Goal: Task Accomplishment & Management: Manage account settings

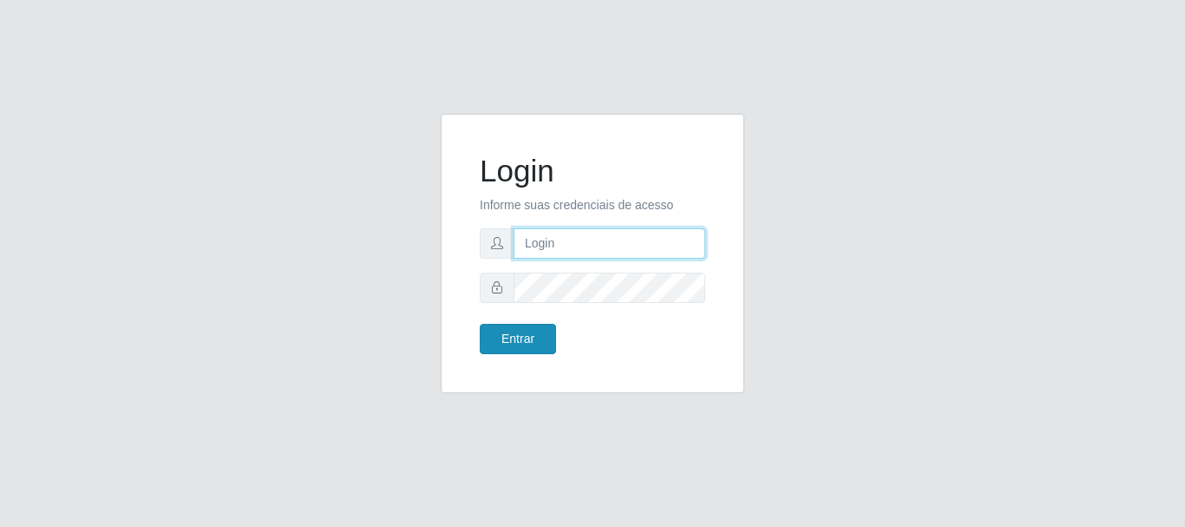
type input "[EMAIL_ADDRESS][DOMAIN_NAME]"
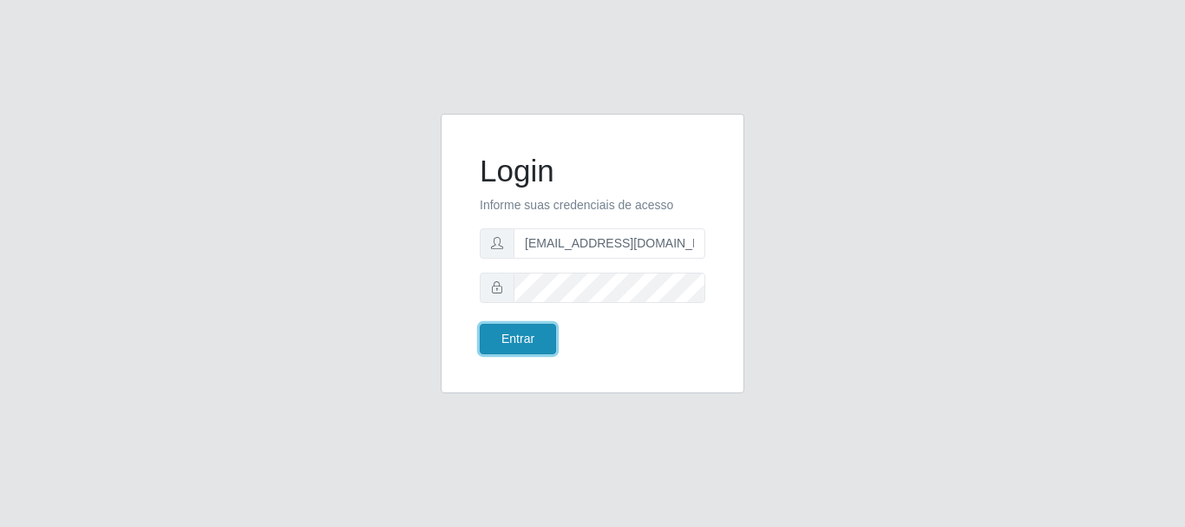
click at [515, 329] on button "Entrar" at bounding box center [518, 339] width 76 height 30
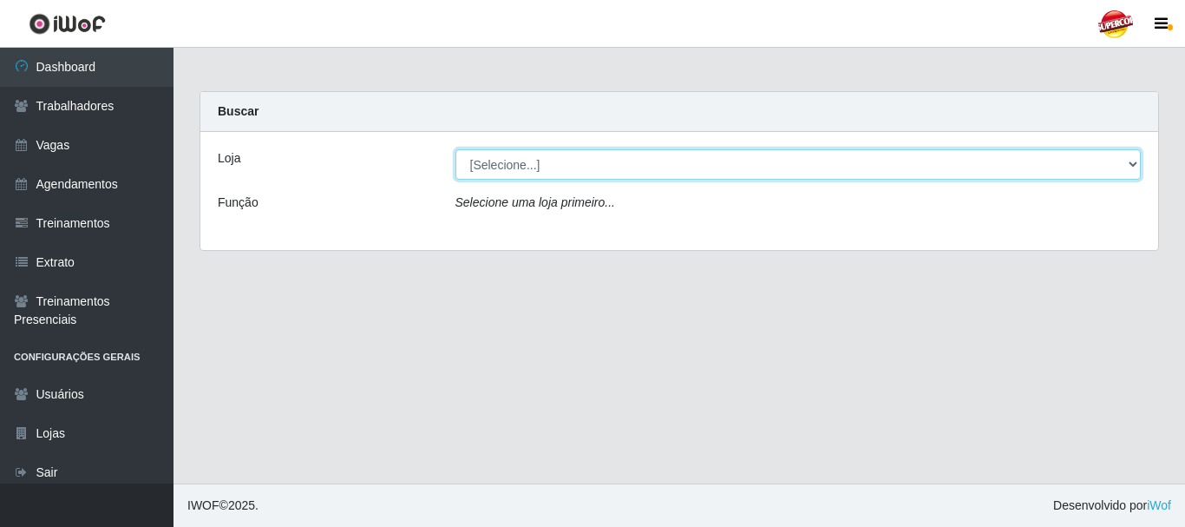
click at [611, 171] on select "[Selecione...] Supercop - [GEOGRAPHIC_DATA]" at bounding box center [799, 164] width 686 height 30
select select "522"
click at [456, 149] on select "[Selecione...] Supercop - [GEOGRAPHIC_DATA]" at bounding box center [799, 164] width 686 height 30
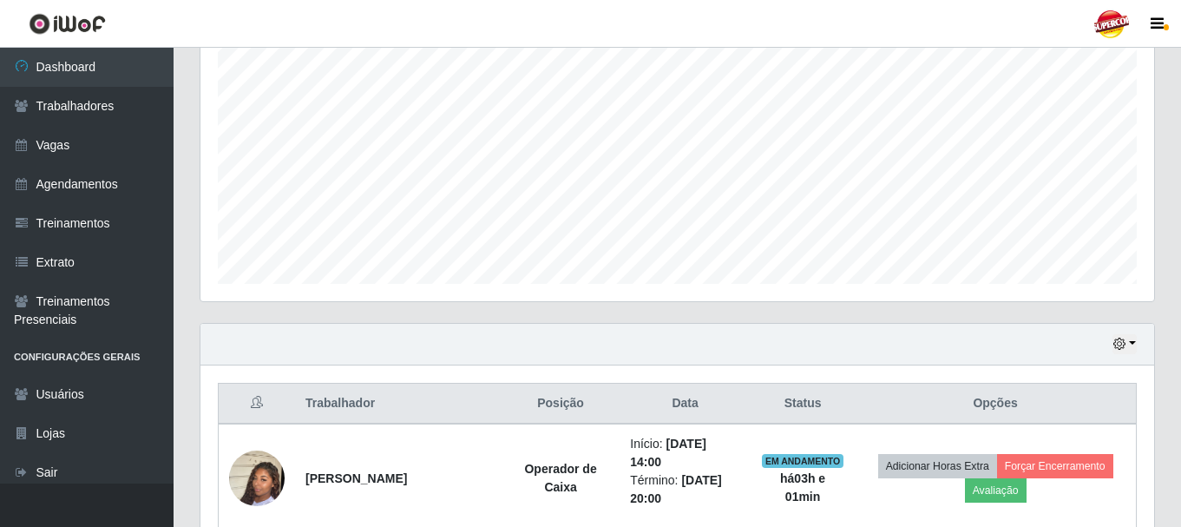
scroll to position [497, 0]
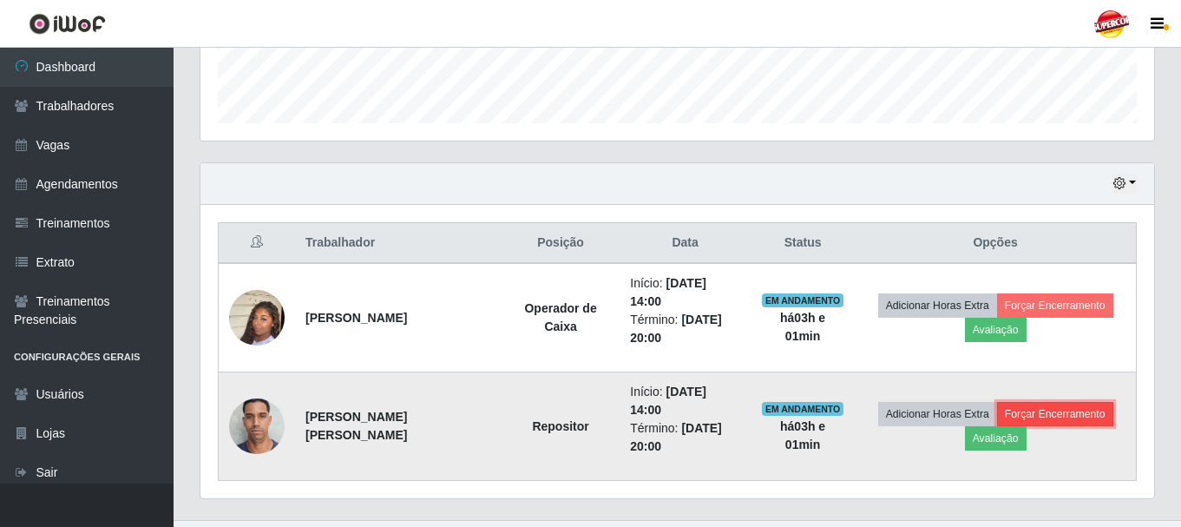
click at [1042, 402] on button "Forçar Encerramento" at bounding box center [1055, 414] width 116 height 24
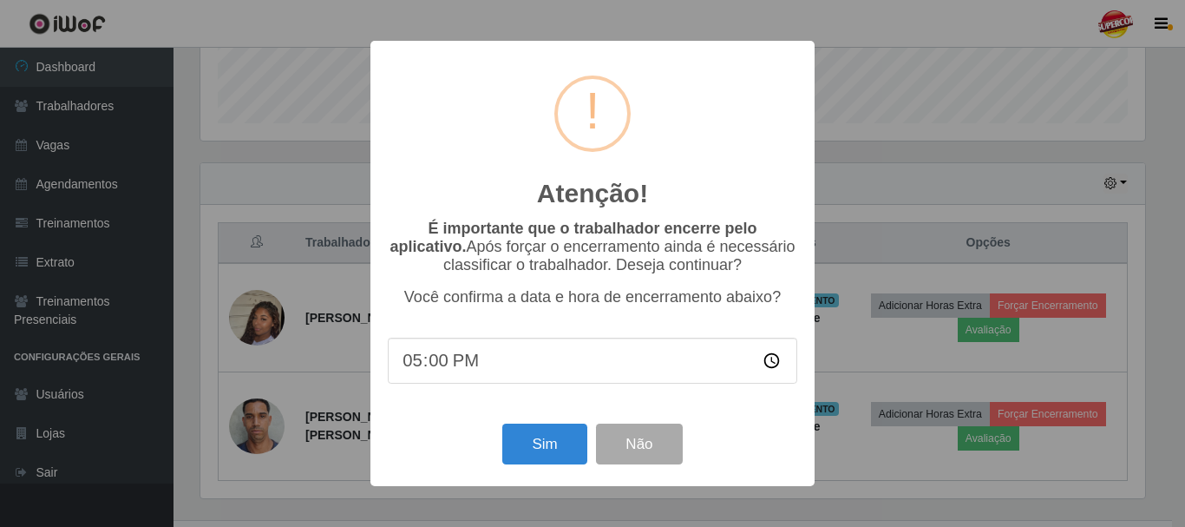
type input "17:02"
click at [555, 442] on button "Sim" at bounding box center [544, 443] width 84 height 41
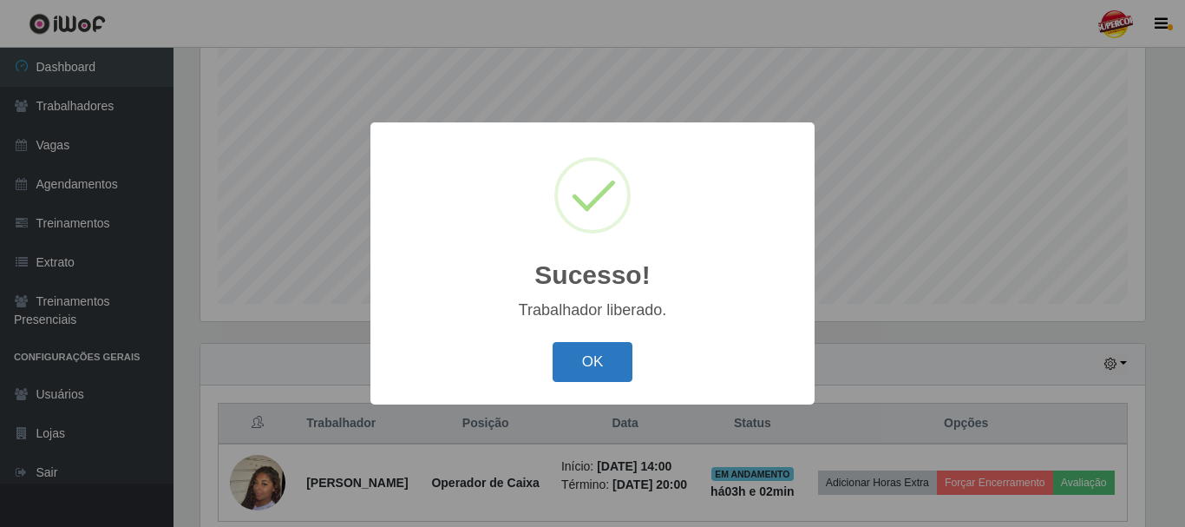
click at [579, 368] on button "OK" at bounding box center [593, 362] width 81 height 41
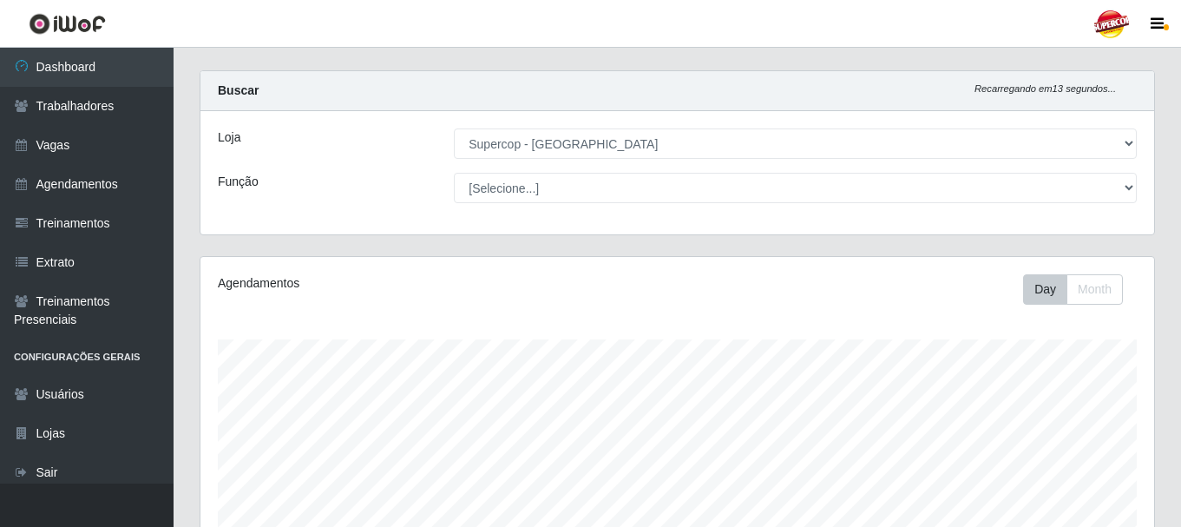
scroll to position [0, 0]
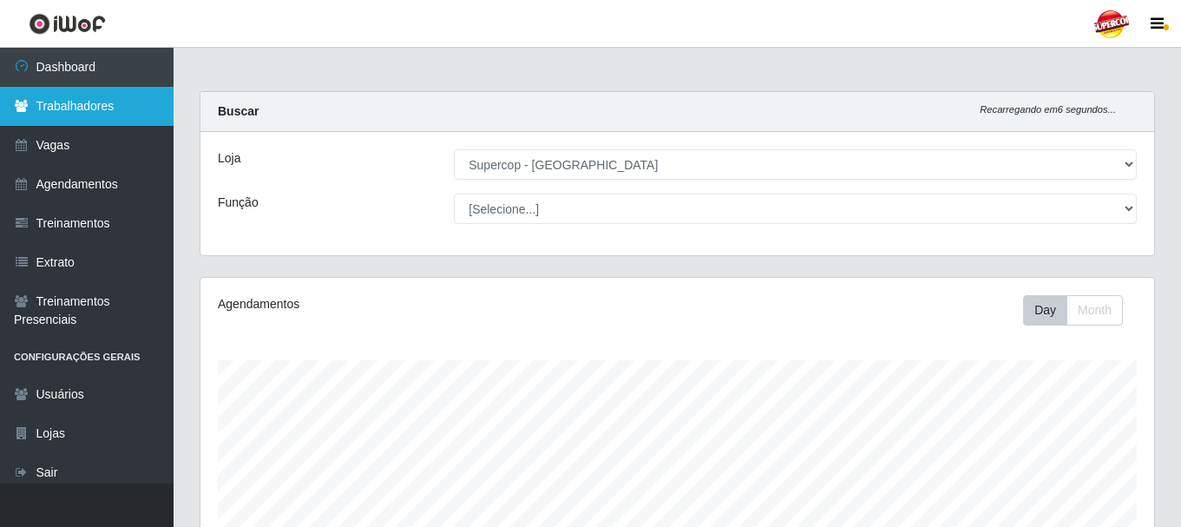
click at [102, 113] on link "Trabalhadores" at bounding box center [87, 106] width 174 height 39
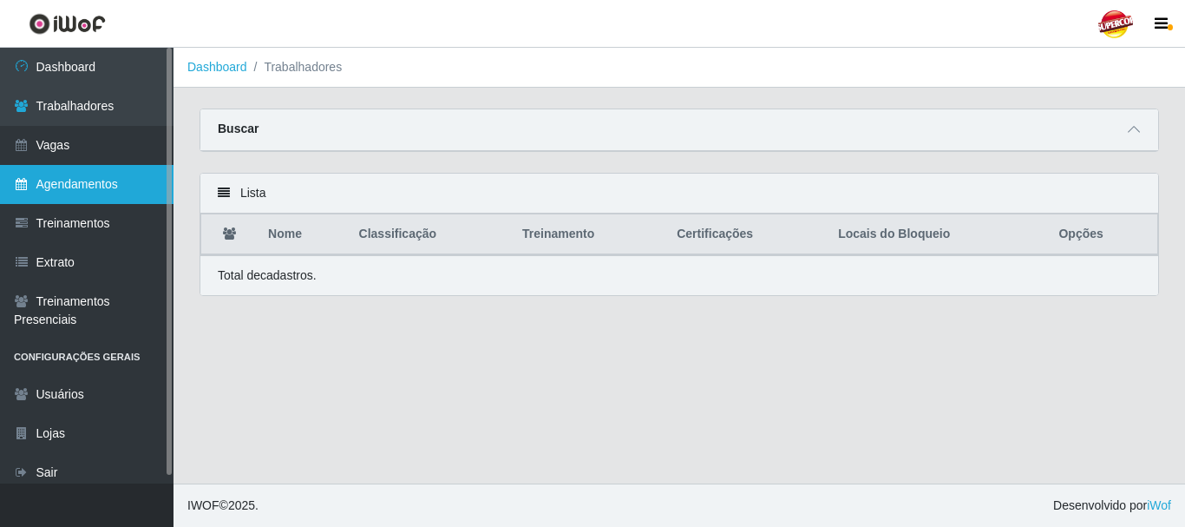
click at [115, 182] on link "Agendamentos" at bounding box center [87, 184] width 174 height 39
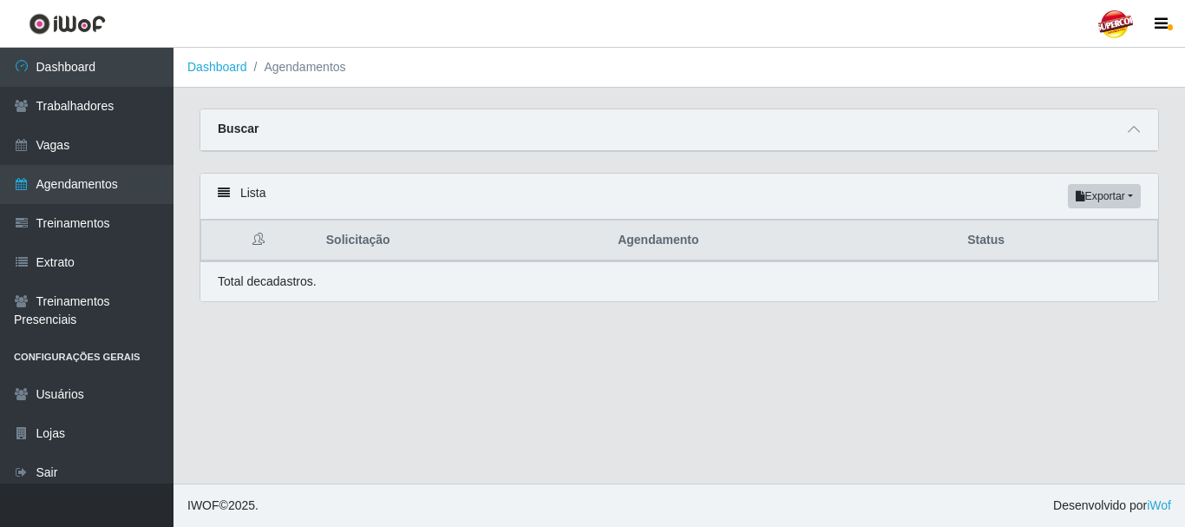
click at [235, 141] on div "Buscar" at bounding box center [679, 130] width 958 height 42
click at [230, 129] on strong "Buscar" at bounding box center [238, 128] width 41 height 14
click at [1129, 127] on icon at bounding box center [1134, 129] width 12 height 12
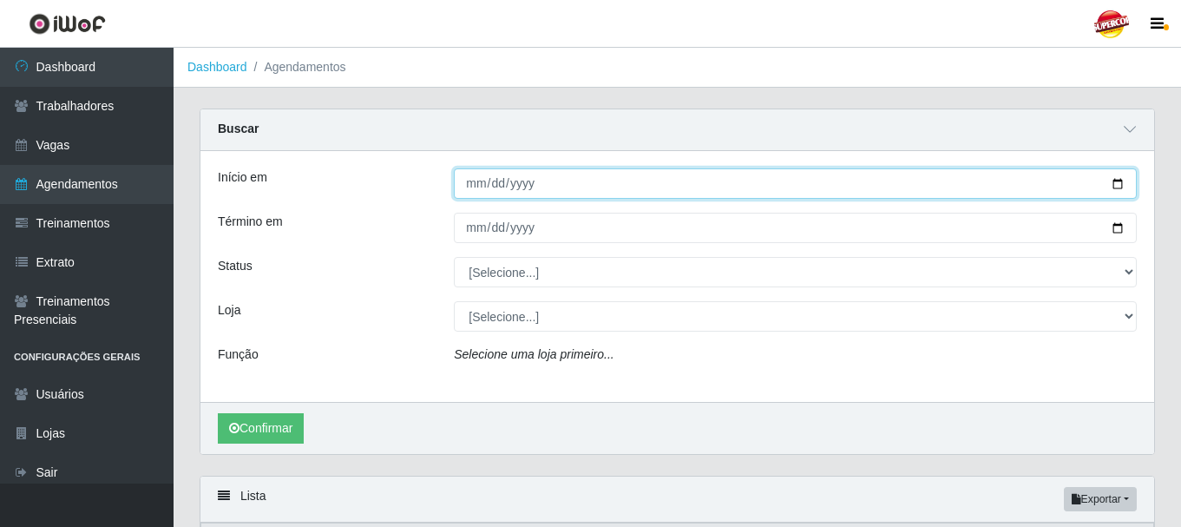
click at [1122, 184] on input "Início em" at bounding box center [795, 183] width 683 height 30
type input "[DATE]"
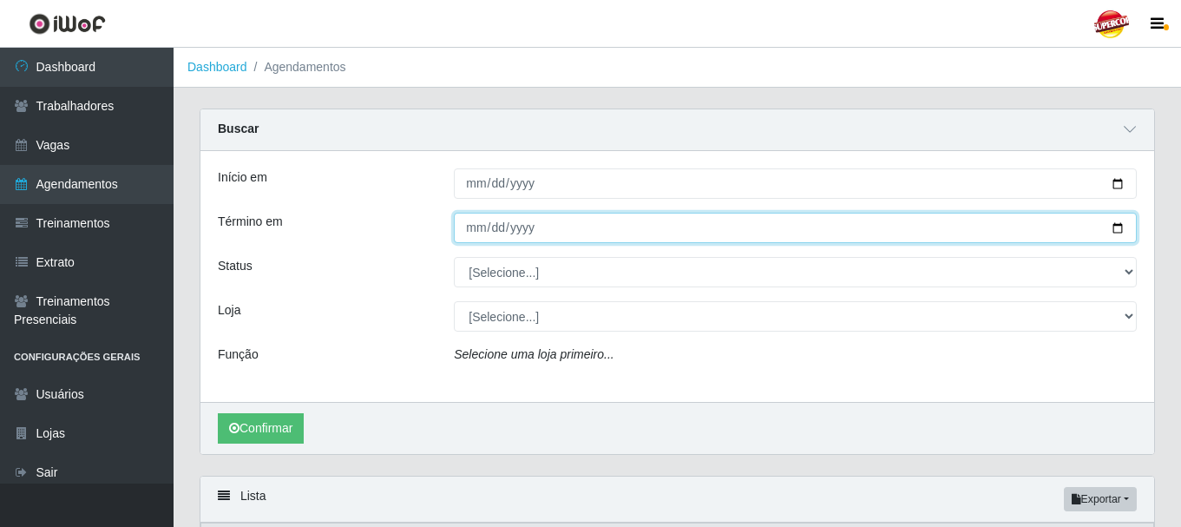
click at [1118, 223] on input "Término em" at bounding box center [795, 228] width 683 height 30
type input "[DATE]"
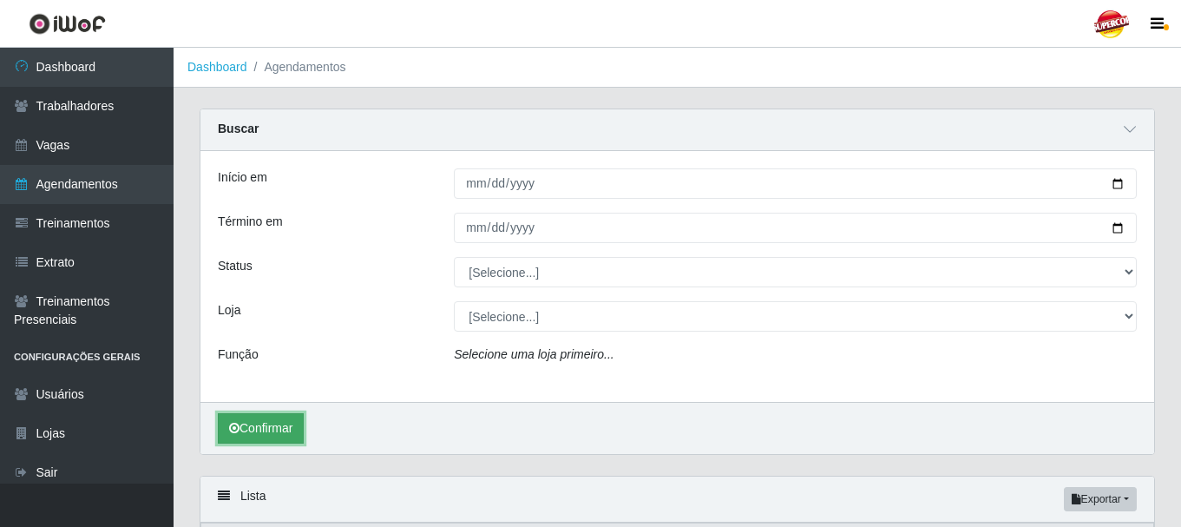
click at [262, 425] on button "Confirmar" at bounding box center [261, 428] width 86 height 30
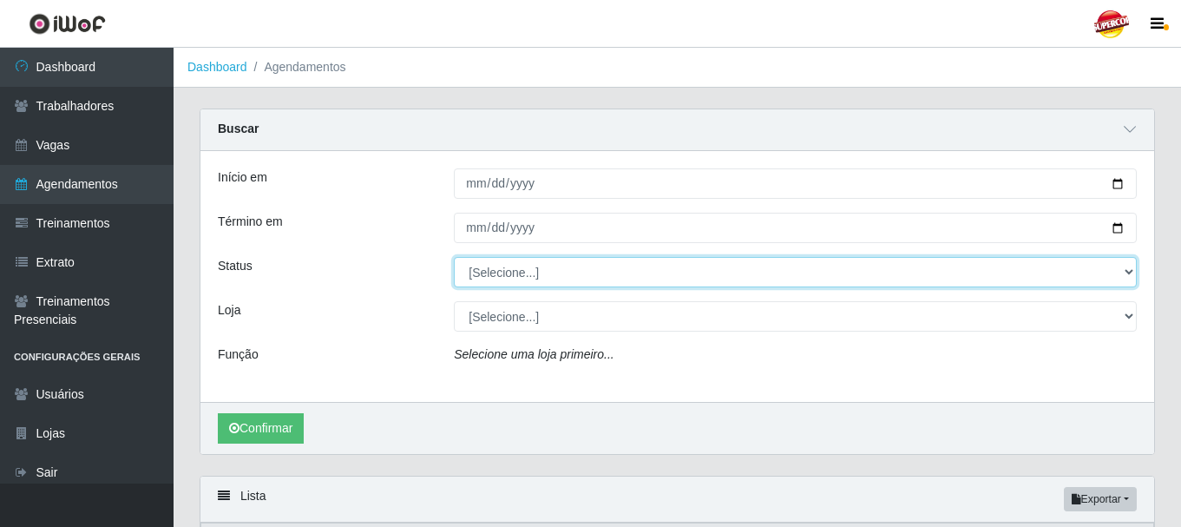
click at [519, 274] on select "[Selecione...] AGENDADO AGUARDANDO LIBERAR EM ANDAMENTO EM REVISÃO FINALIZADO C…" at bounding box center [795, 272] width 683 height 30
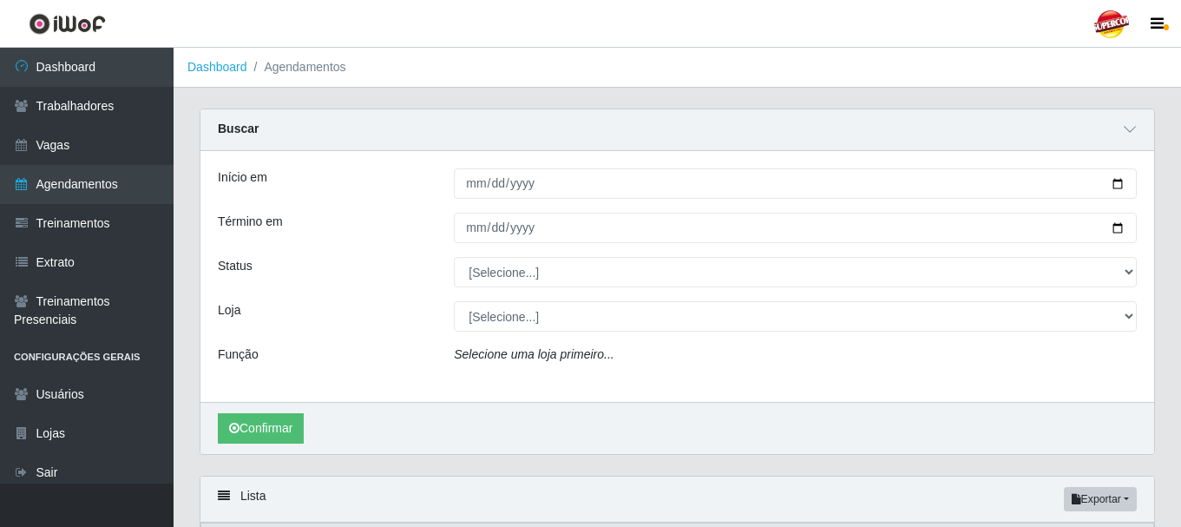
click at [360, 298] on div "Início em [DATE] Término em [DATE] Status [Selecione...] AGENDADO AGUARDANDO LI…" at bounding box center [677, 276] width 954 height 251
click at [266, 431] on button "Confirmar" at bounding box center [261, 428] width 86 height 30
click at [292, 417] on button "Confirmar" at bounding box center [261, 428] width 86 height 30
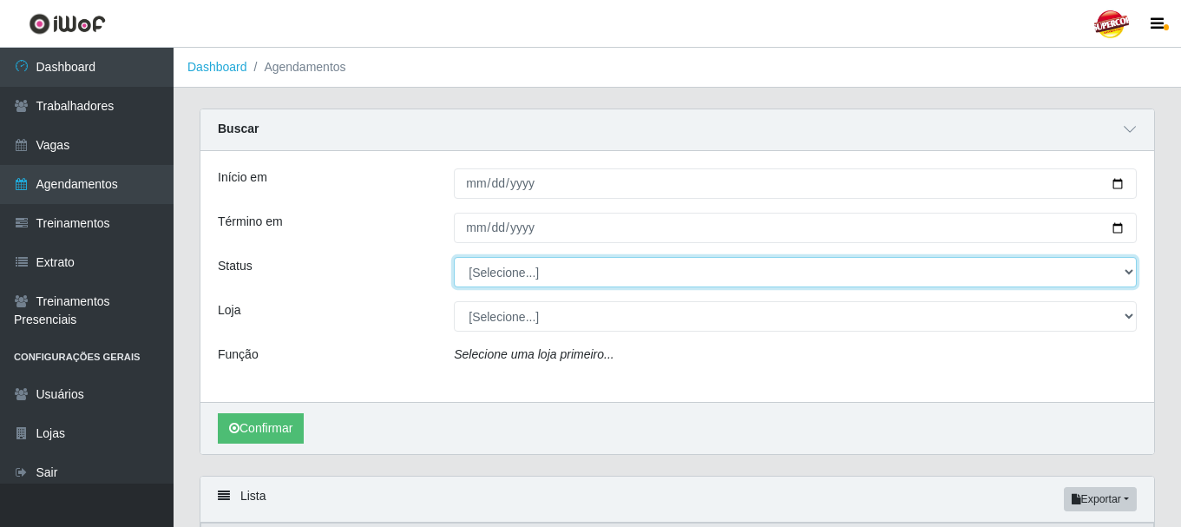
click at [535, 282] on select "[Selecione...] AGENDADO AGUARDANDO LIBERAR EM ANDAMENTO EM REVISÃO FINALIZADO C…" at bounding box center [795, 272] width 683 height 30
select select "AGENDADO"
click at [454, 258] on select "[Selecione...] AGENDADO AGUARDANDO LIBERAR EM ANDAMENTO EM REVISÃO FINALIZADO C…" at bounding box center [795, 272] width 683 height 30
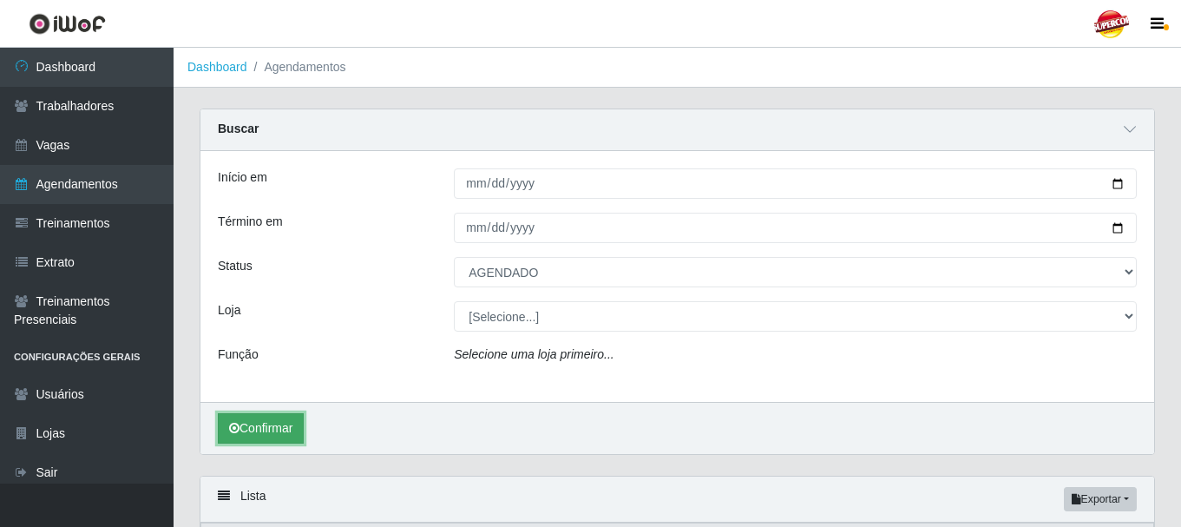
click at [283, 434] on button "Confirmar" at bounding box center [261, 428] width 86 height 30
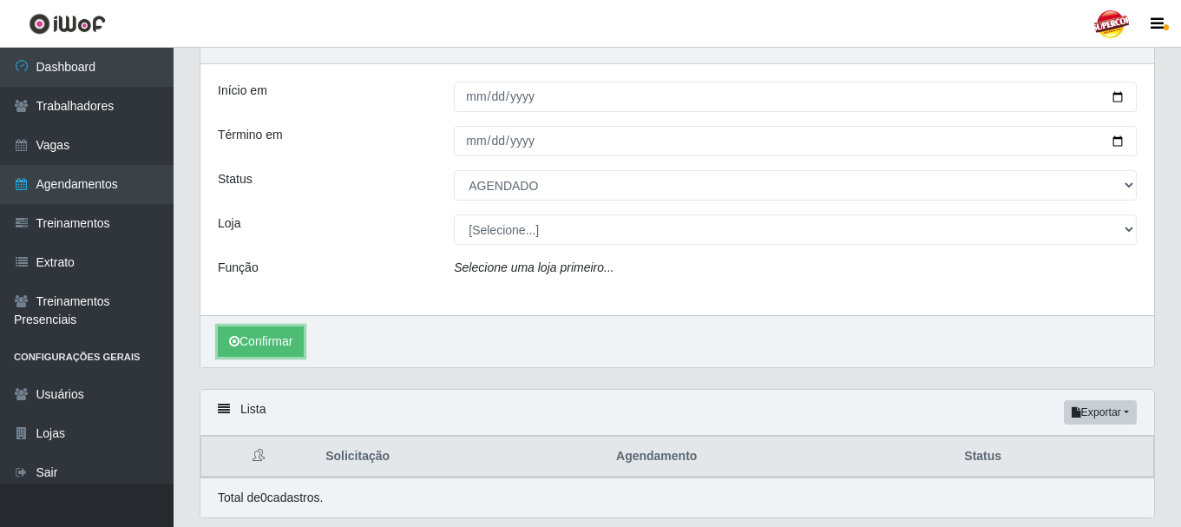
scroll to position [56, 0]
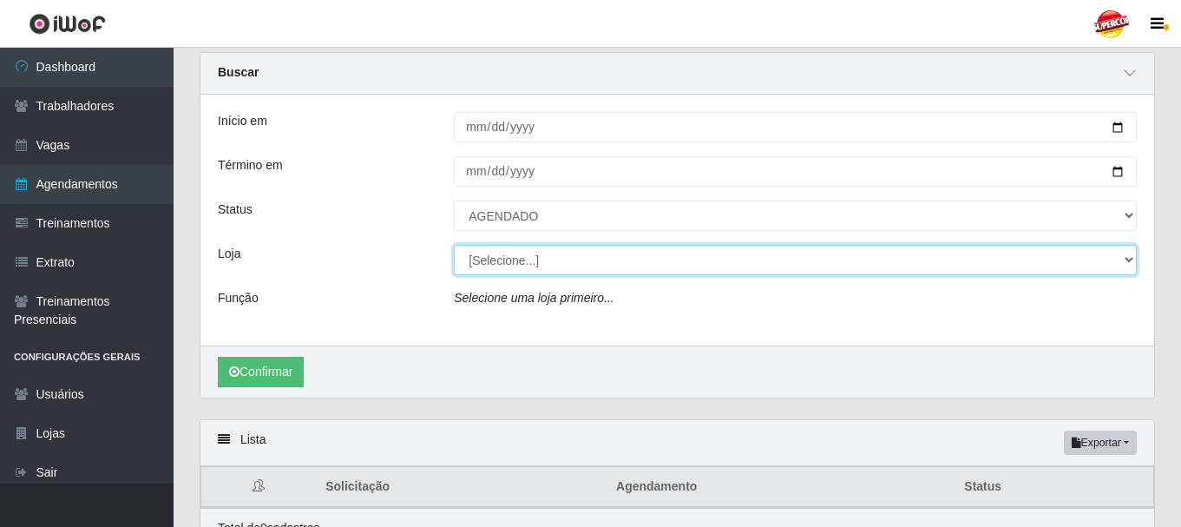
click at [718, 262] on select "[Selecione...] Supercop - [GEOGRAPHIC_DATA]" at bounding box center [795, 260] width 683 height 30
select select "522"
click at [454, 246] on select "[Selecione...] Supercop - [GEOGRAPHIC_DATA]" at bounding box center [795, 260] width 683 height 30
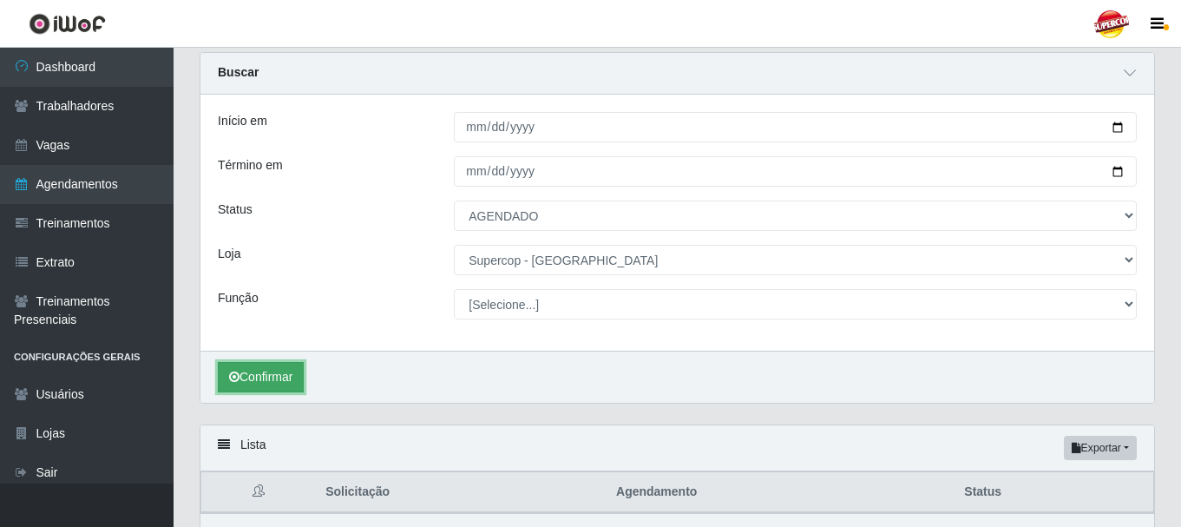
click at [280, 381] on button "Confirmar" at bounding box center [261, 377] width 86 height 30
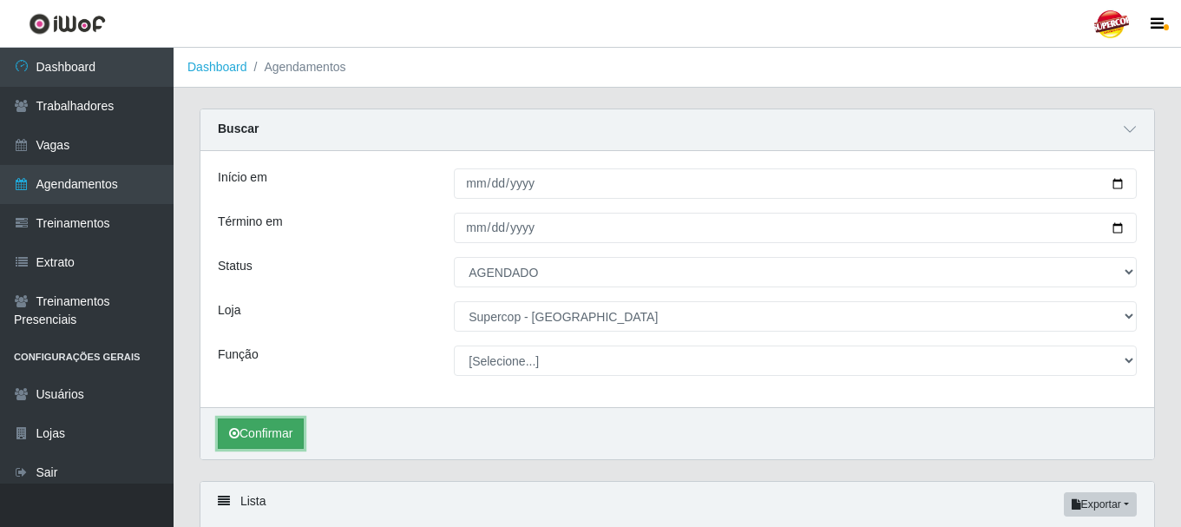
click at [256, 439] on button "Confirmar" at bounding box center [261, 433] width 86 height 30
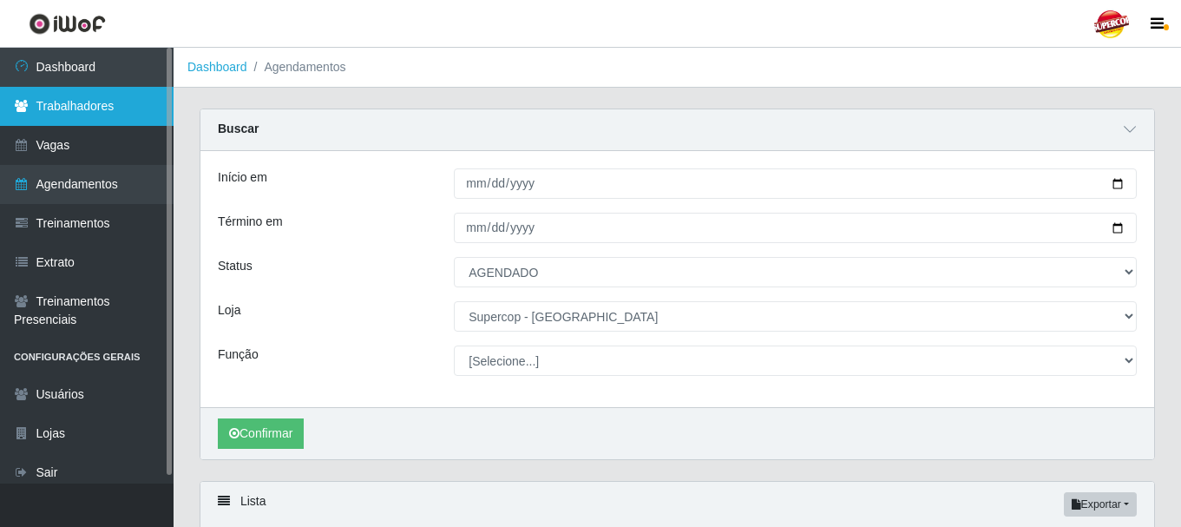
click at [63, 113] on link "Trabalhadores" at bounding box center [87, 106] width 174 height 39
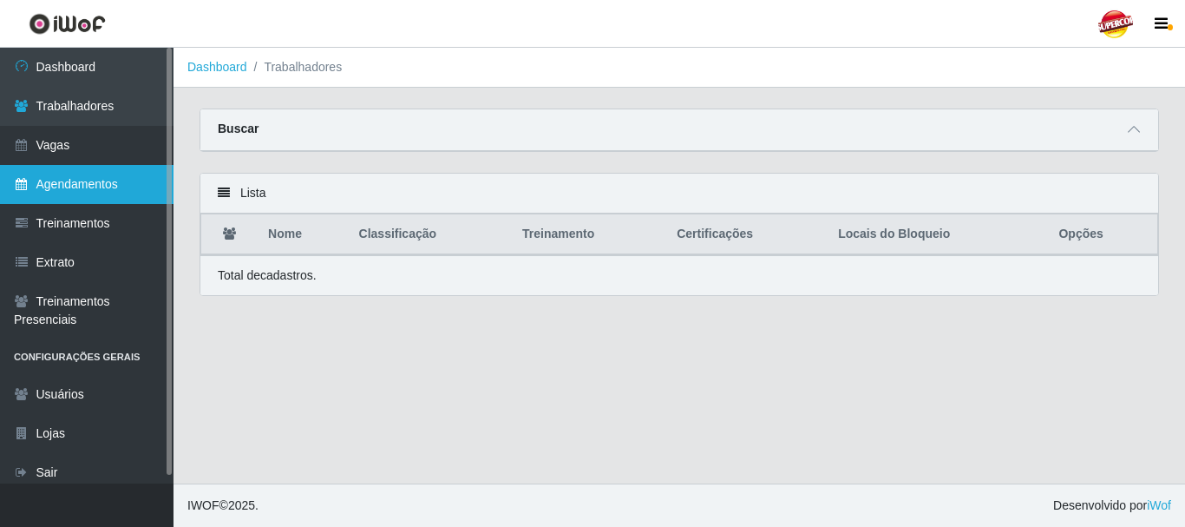
click at [69, 189] on link "Agendamentos" at bounding box center [87, 184] width 174 height 39
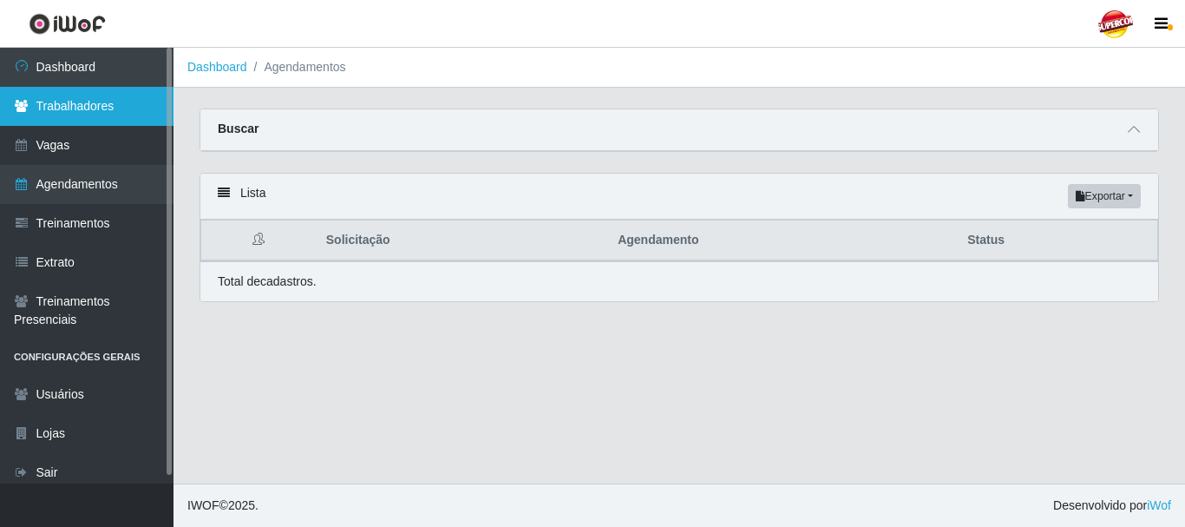
click at [55, 97] on link "Trabalhadores" at bounding box center [87, 106] width 174 height 39
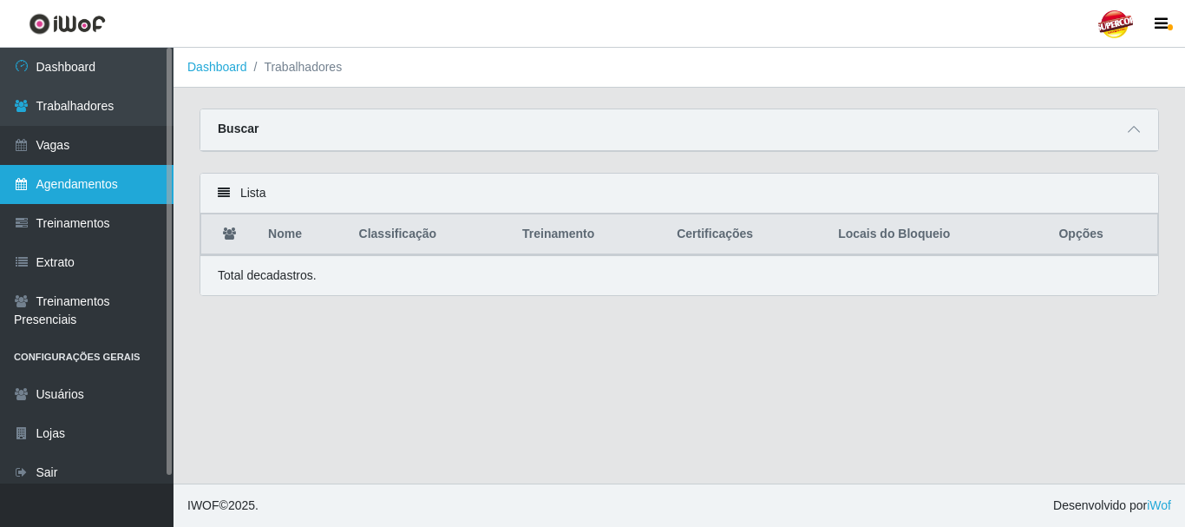
click at [45, 197] on link "Agendamentos" at bounding box center [87, 184] width 174 height 39
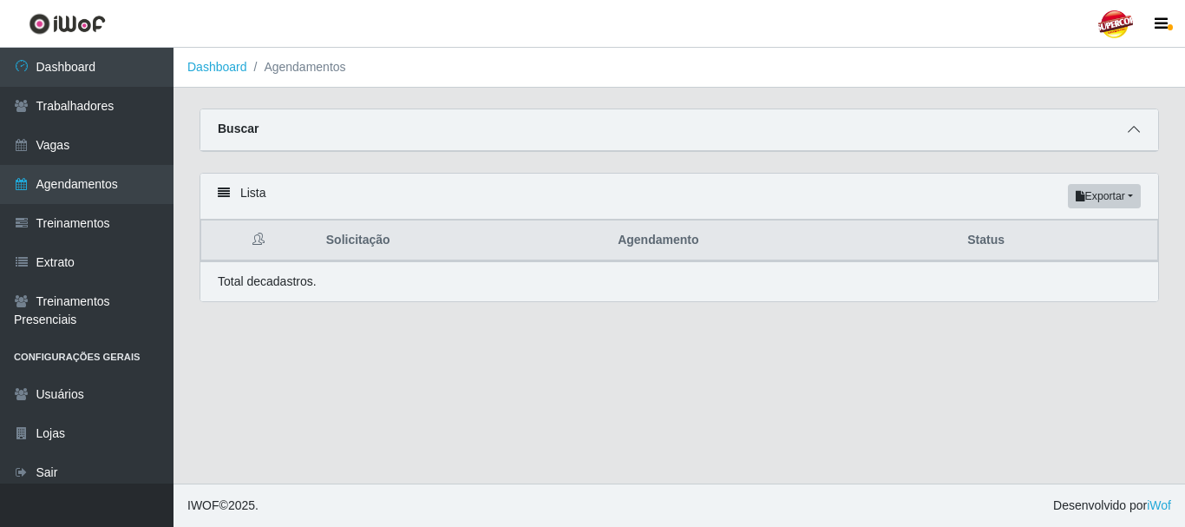
click at [1131, 135] on icon at bounding box center [1134, 129] width 12 height 12
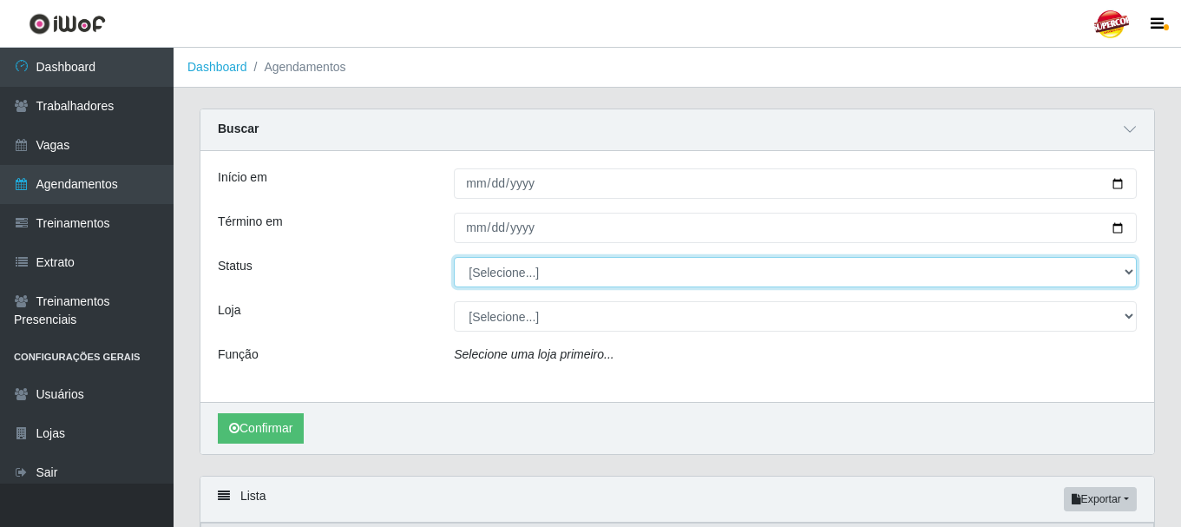
click at [482, 271] on select "[Selecione...] AGENDADO AGUARDANDO LIBERAR EM ANDAMENTO EM REVISÃO FINALIZADO C…" at bounding box center [795, 272] width 683 height 30
select select "AGENDADO"
click at [454, 258] on select "[Selecione...] AGENDADO AGUARDANDO LIBERAR EM ANDAMENTO EM REVISÃO FINALIZADO C…" at bounding box center [795, 272] width 683 height 30
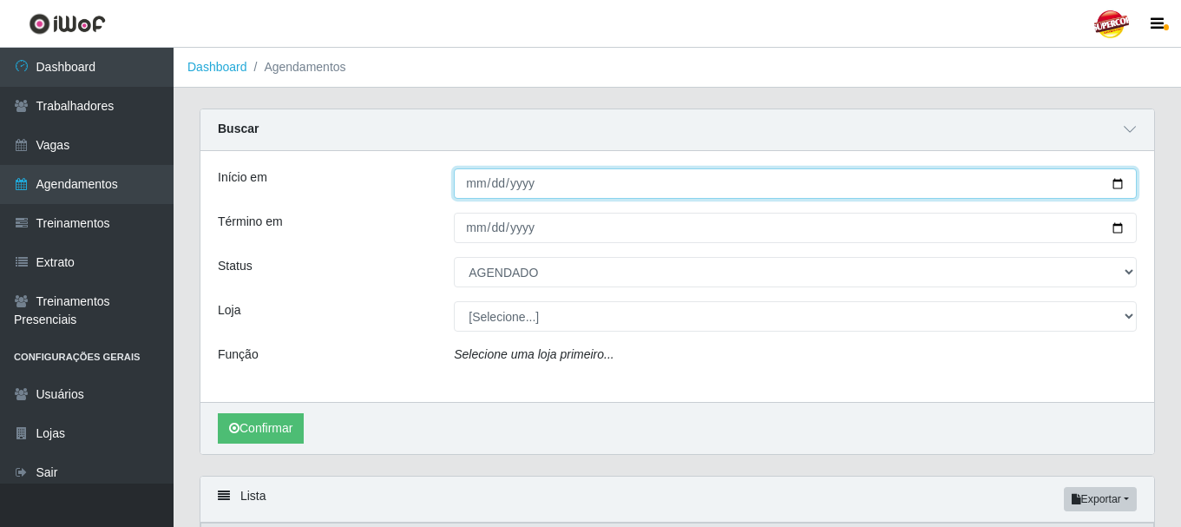
click at [500, 182] on input "Início em" at bounding box center [795, 183] width 683 height 30
click at [1114, 186] on input "Início em" at bounding box center [795, 183] width 683 height 30
type input "[DATE]"
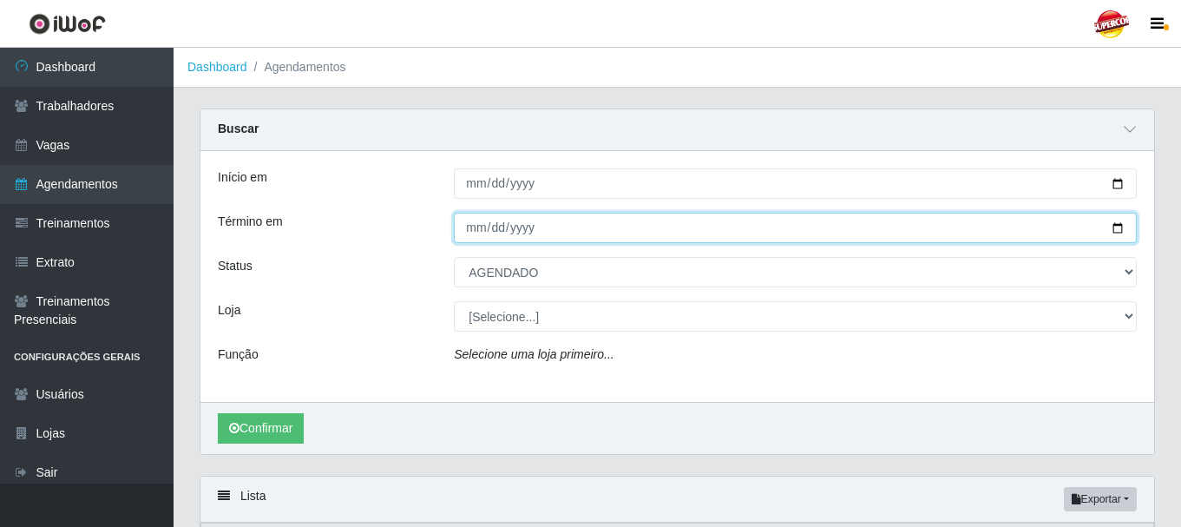
click at [1123, 233] on input "Término em" at bounding box center [795, 228] width 683 height 30
type input "[DATE]"
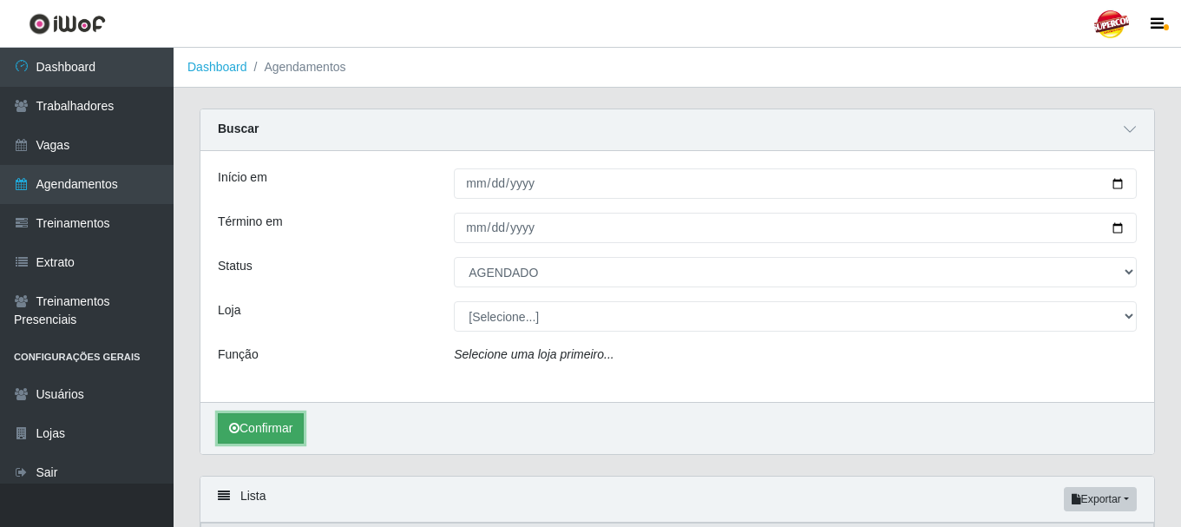
click at [295, 424] on button "Confirmar" at bounding box center [261, 428] width 86 height 30
click at [273, 417] on button "Confirmar" at bounding box center [261, 428] width 86 height 30
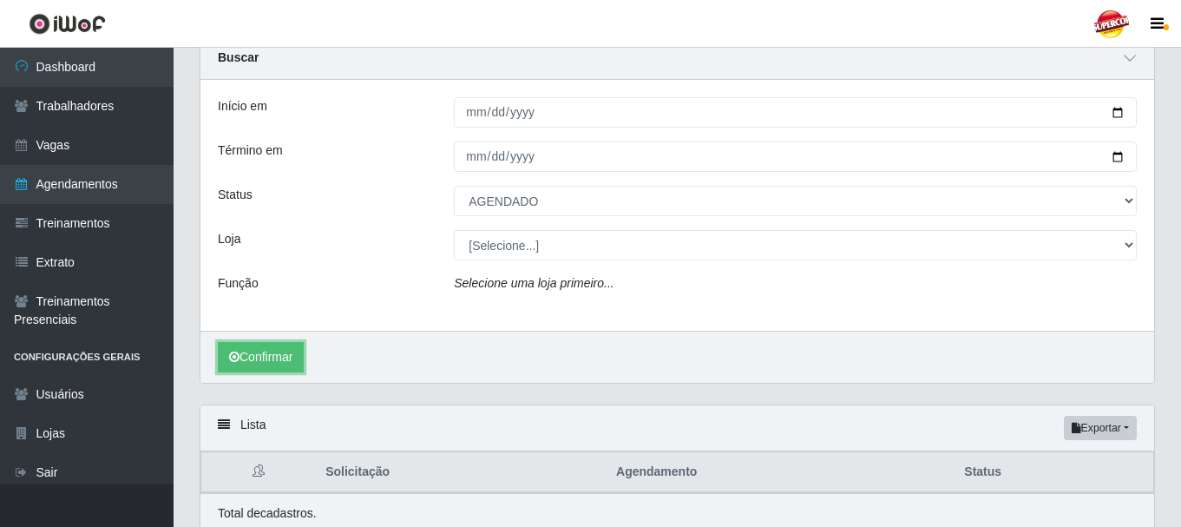
scroll to position [143, 0]
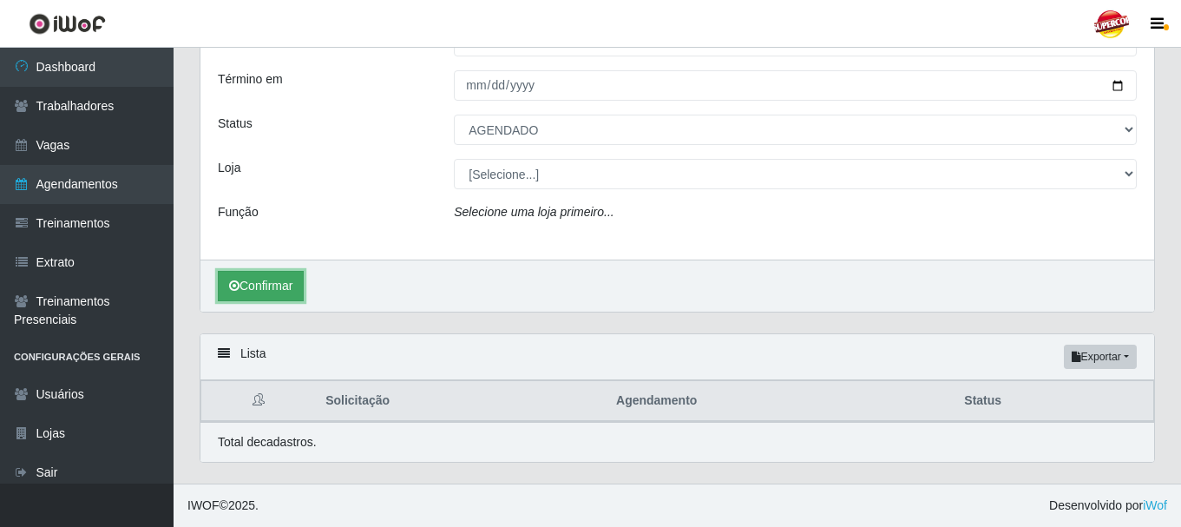
click at [251, 284] on button "Confirmar" at bounding box center [261, 286] width 86 height 30
click at [619, 296] on div "Confirmar" at bounding box center [677, 285] width 954 height 52
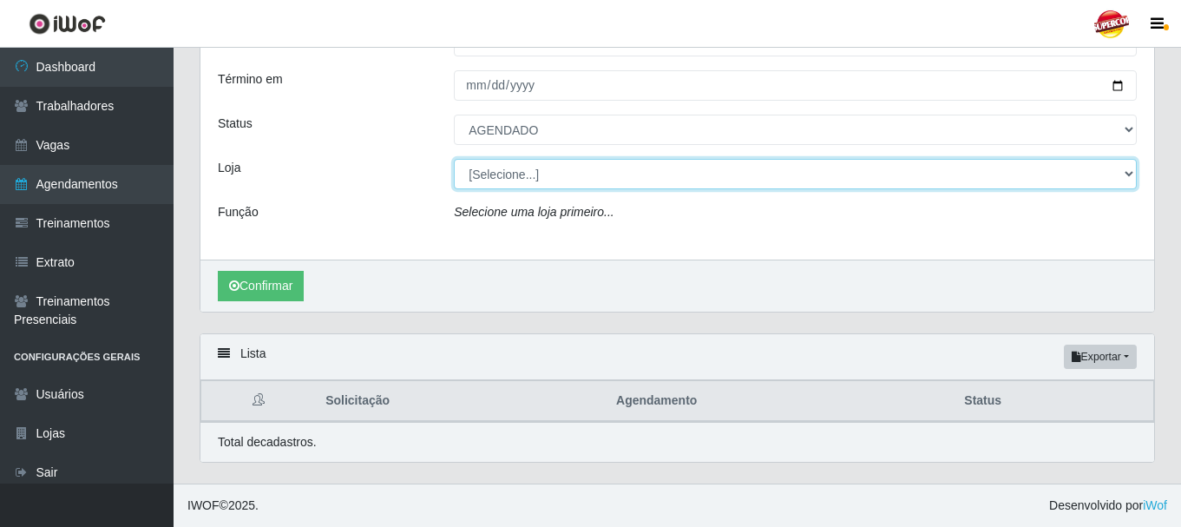
click at [538, 180] on select "[Selecione...] Supercop - [GEOGRAPHIC_DATA]" at bounding box center [795, 174] width 683 height 30
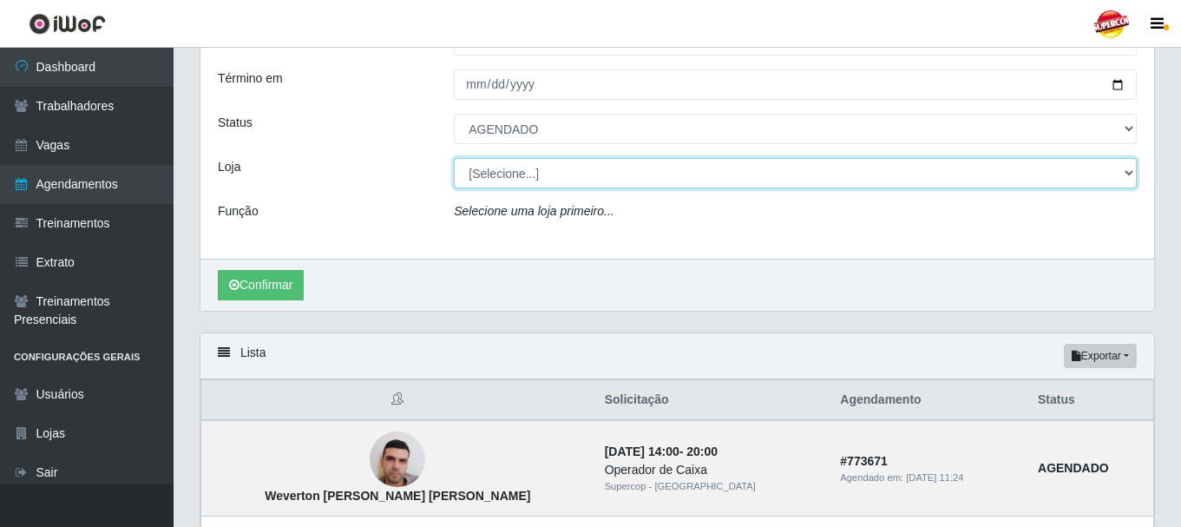
select select "522"
click at [454, 159] on select "[Selecione...] Supercop - [GEOGRAPHIC_DATA]" at bounding box center [795, 173] width 683 height 30
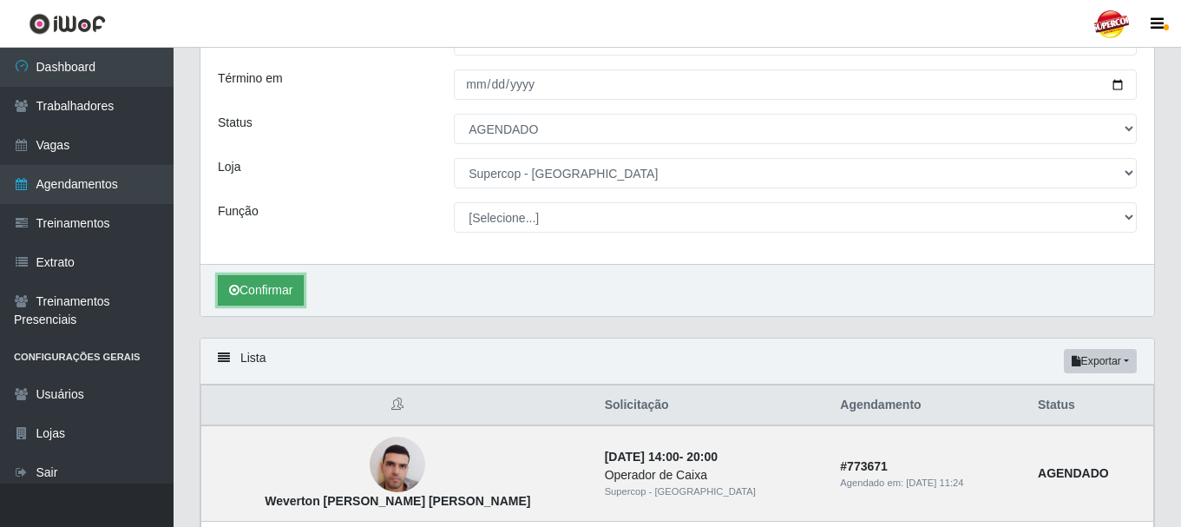
click at [282, 294] on button "Confirmar" at bounding box center [261, 290] width 86 height 30
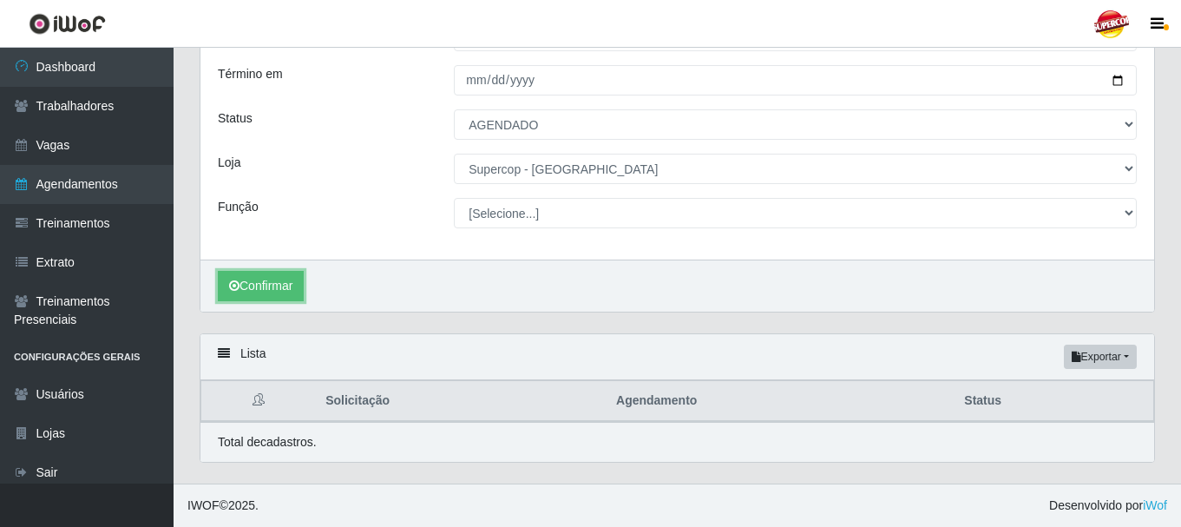
scroll to position [148, 0]
click at [272, 279] on button "Confirmar" at bounding box center [261, 286] width 86 height 30
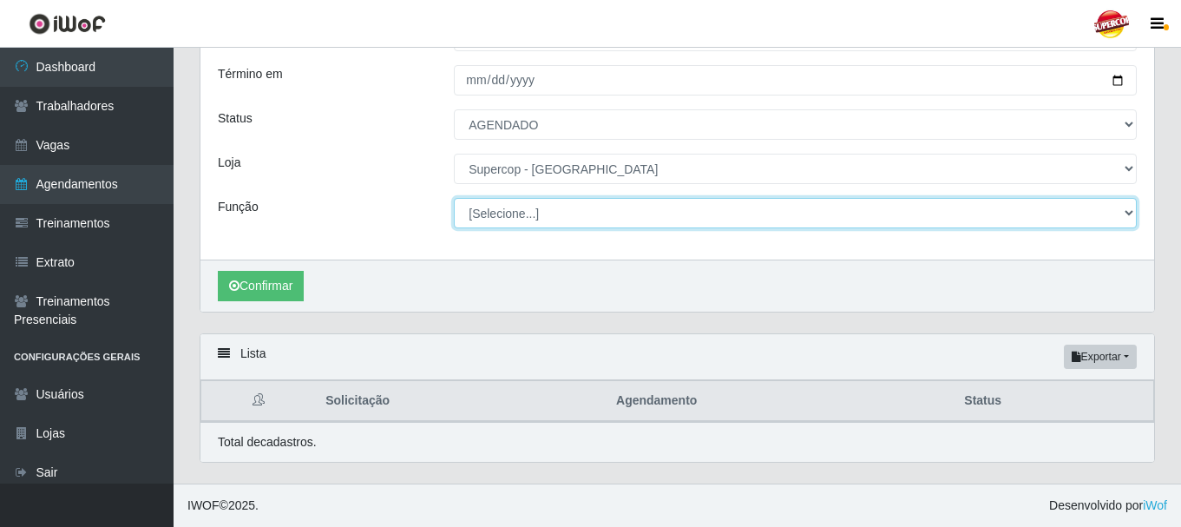
click at [511, 213] on select "[Selecione...] ASG ASG + ASG ++ Balconista de Padaria Balconista de Padaria + B…" at bounding box center [795, 213] width 683 height 30
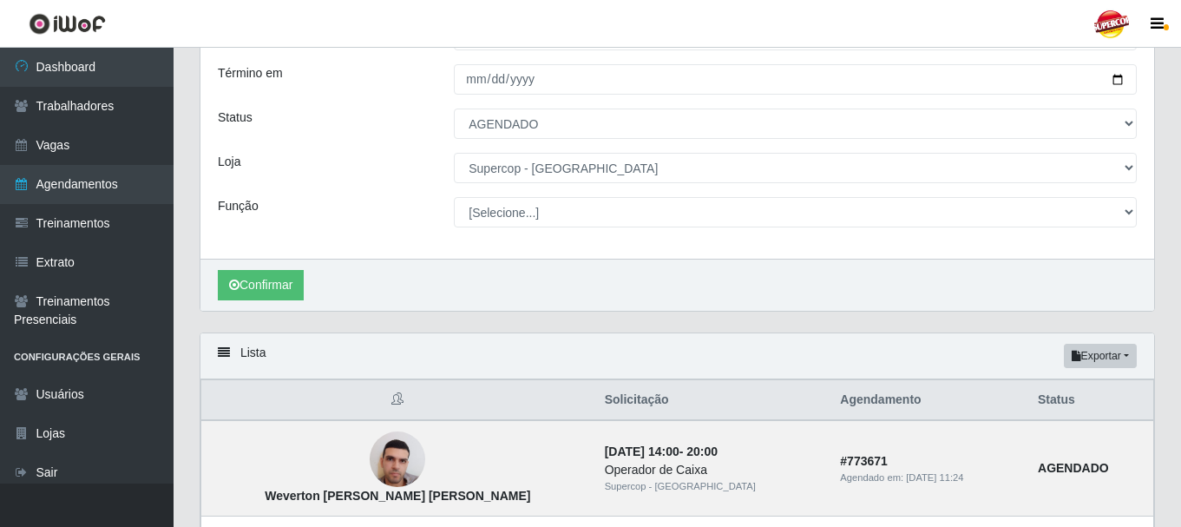
click at [551, 298] on div "Confirmar" at bounding box center [677, 285] width 954 height 52
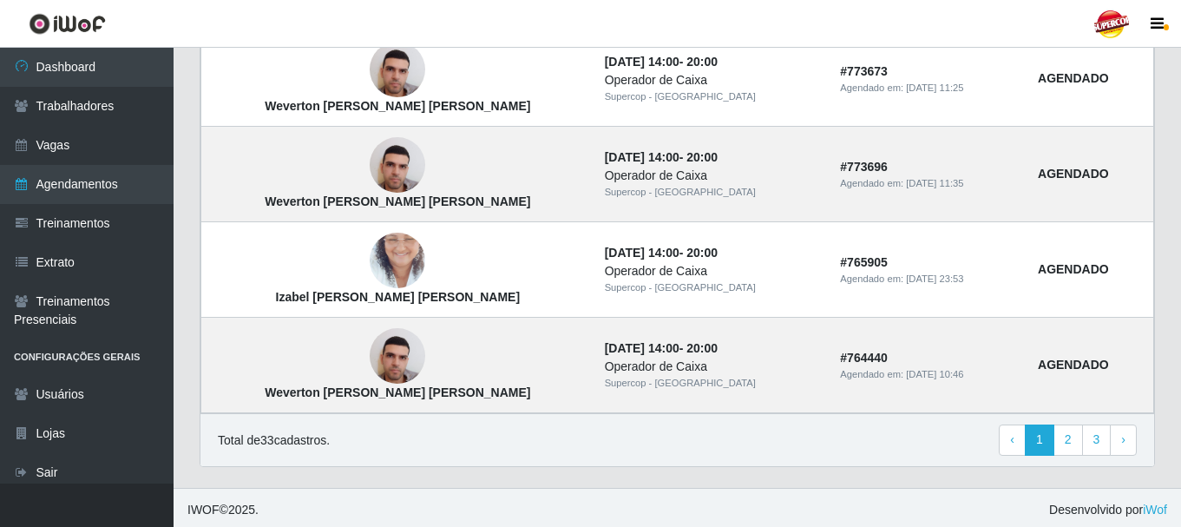
scroll to position [1593, 0]
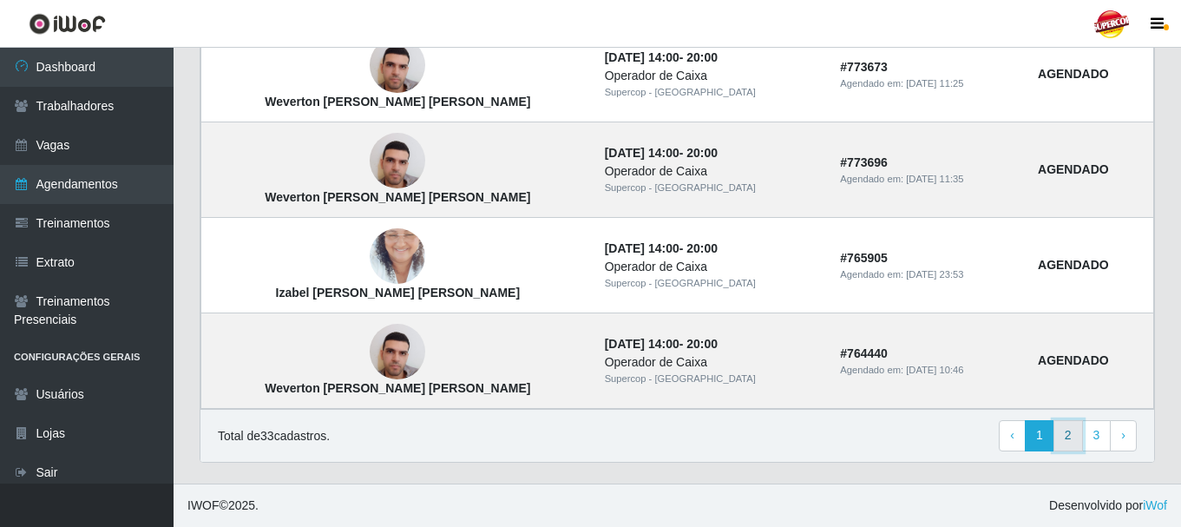
click at [1069, 436] on link "2" at bounding box center [1068, 435] width 30 height 31
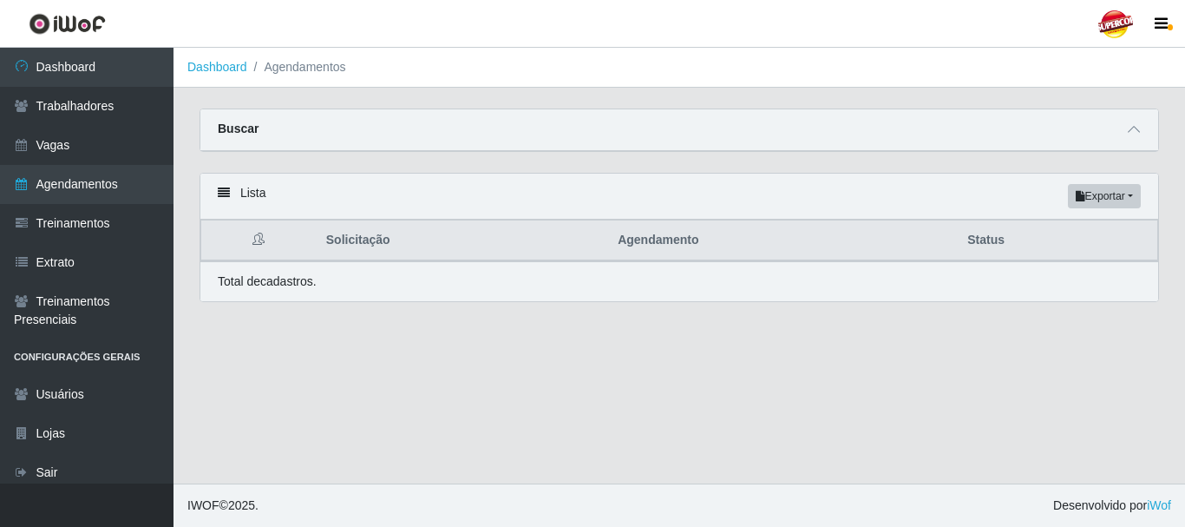
click at [240, 128] on strong "Buscar" at bounding box center [238, 128] width 41 height 14
click at [220, 188] on icon at bounding box center [224, 193] width 12 height 12
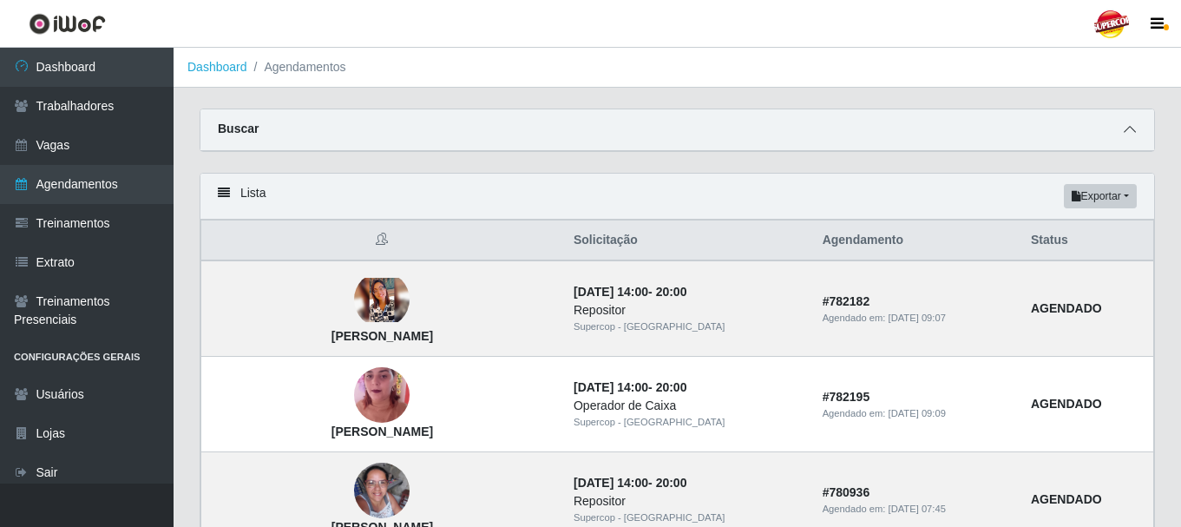
click at [1128, 134] on icon at bounding box center [1130, 129] width 12 height 12
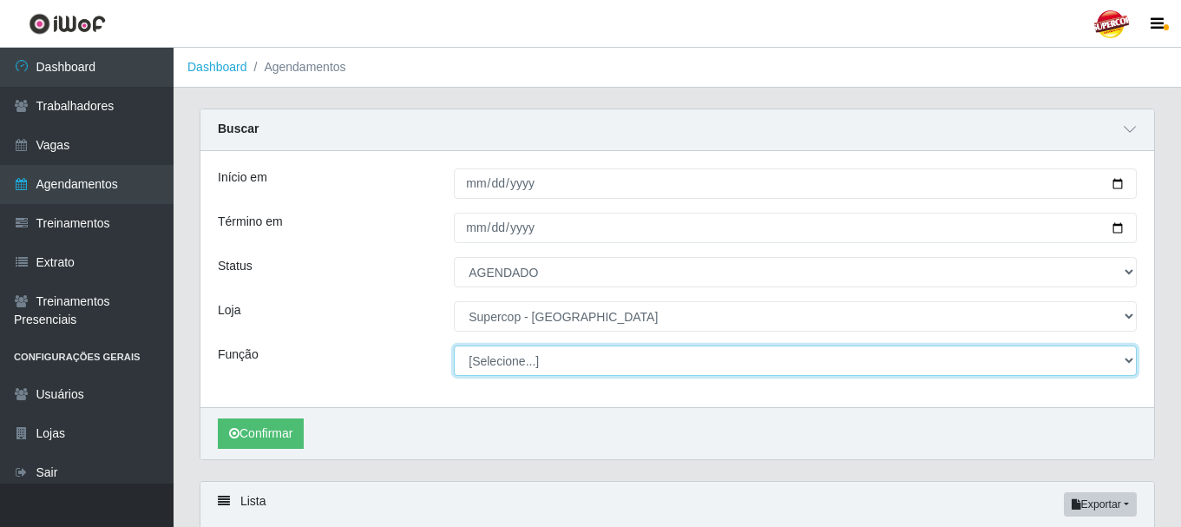
click at [1129, 361] on select "[Selecione...] ASG ASG + ASG ++ Balconista de Padaria Balconista de Padaria + B…" at bounding box center [795, 360] width 683 height 30
click at [454, 346] on select "[Selecione...] ASG ASG + ASG ++ Balconista de Padaria Balconista de Padaria + B…" at bounding box center [795, 360] width 683 height 30
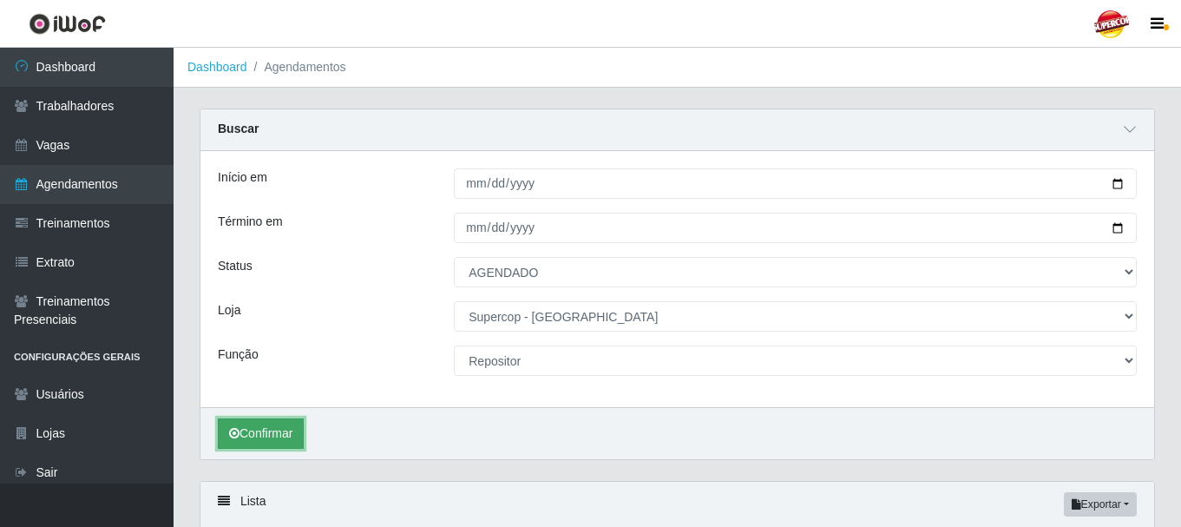
click at [268, 436] on button "Confirmar" at bounding box center [261, 433] width 86 height 30
click at [258, 438] on button "Confirmar" at bounding box center [261, 433] width 86 height 30
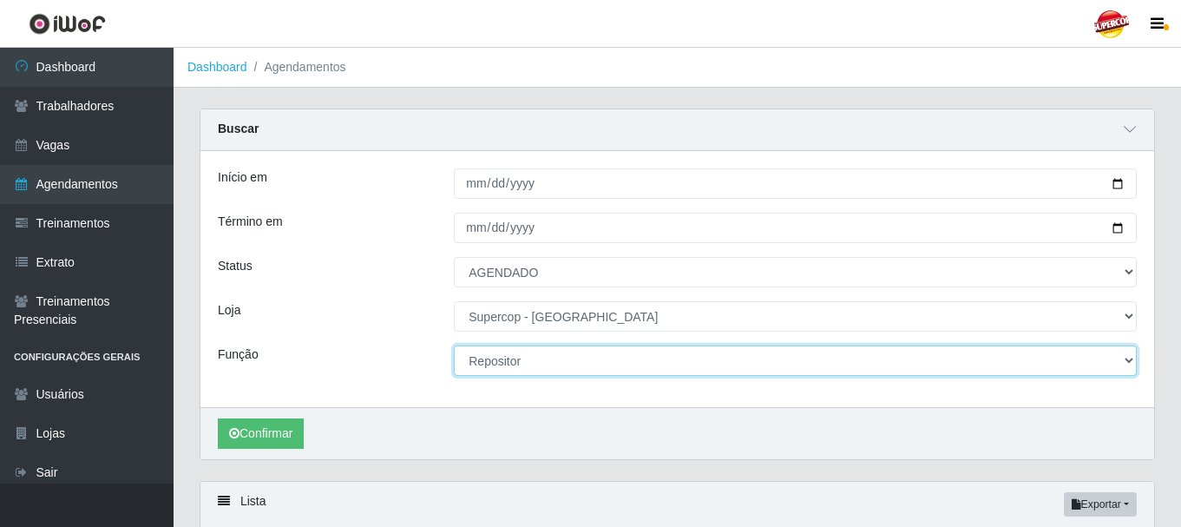
click at [1125, 361] on select "[Selecione...] ASG ASG + ASG ++ Balconista de Padaria Balconista de Padaria + B…" at bounding box center [795, 360] width 683 height 30
click at [454, 346] on select "[Selecione...] ASG ASG + ASG ++ Balconista de Padaria Balconista de Padaria + B…" at bounding box center [795, 360] width 683 height 30
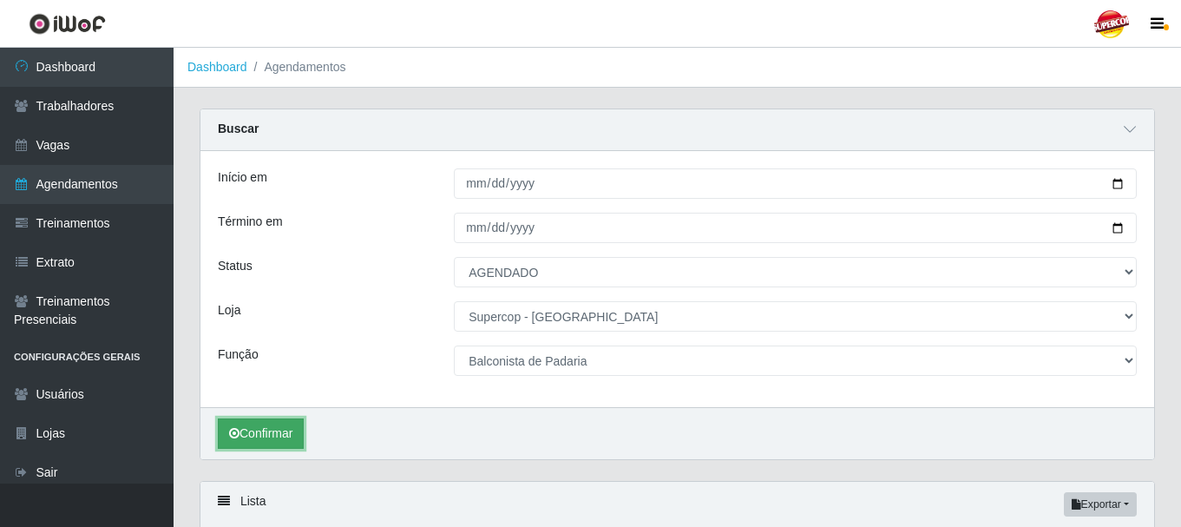
click at [277, 430] on button "Confirmar" at bounding box center [261, 433] width 86 height 30
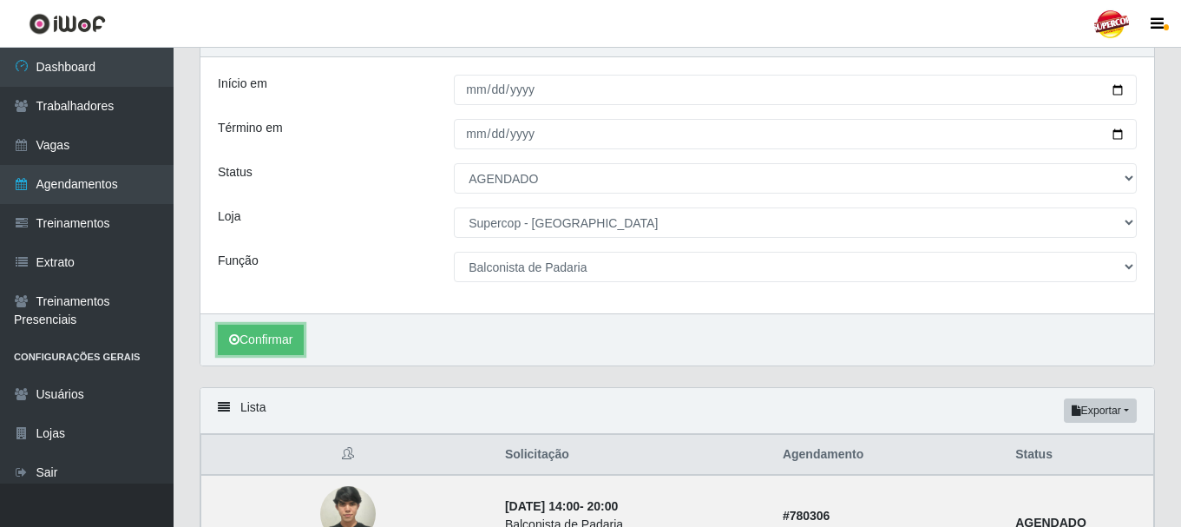
scroll to position [87, 0]
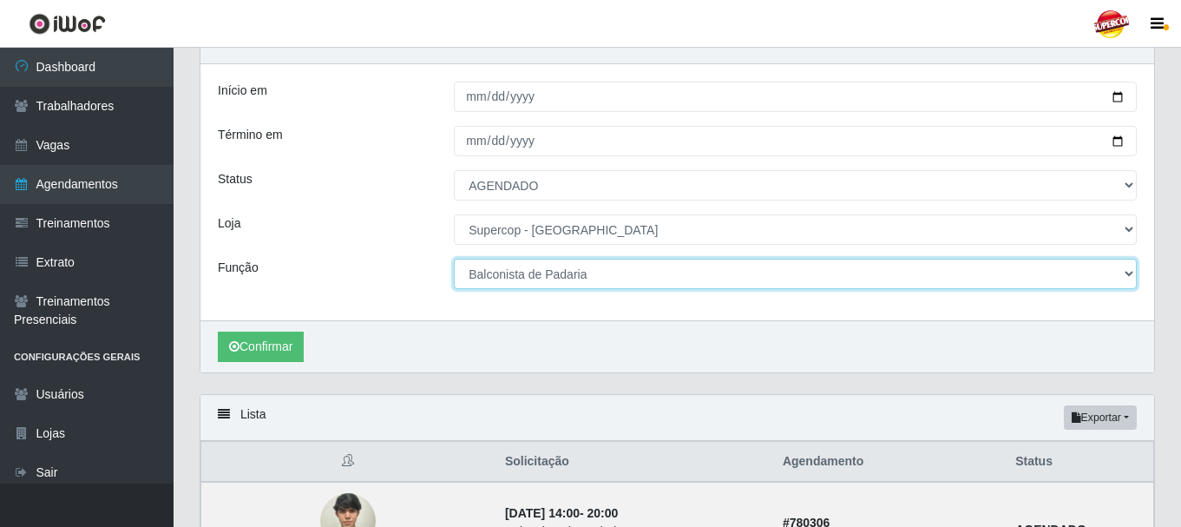
click at [1126, 278] on select "[Selecione...] ASG ASG + ASG ++ Balconista de Padaria Balconista de Padaria + B…" at bounding box center [795, 274] width 683 height 30
select select "22"
click at [454, 259] on select "[Selecione...] ASG ASG + ASG ++ Balconista de Padaria Balconista de Padaria + B…" at bounding box center [795, 274] width 683 height 30
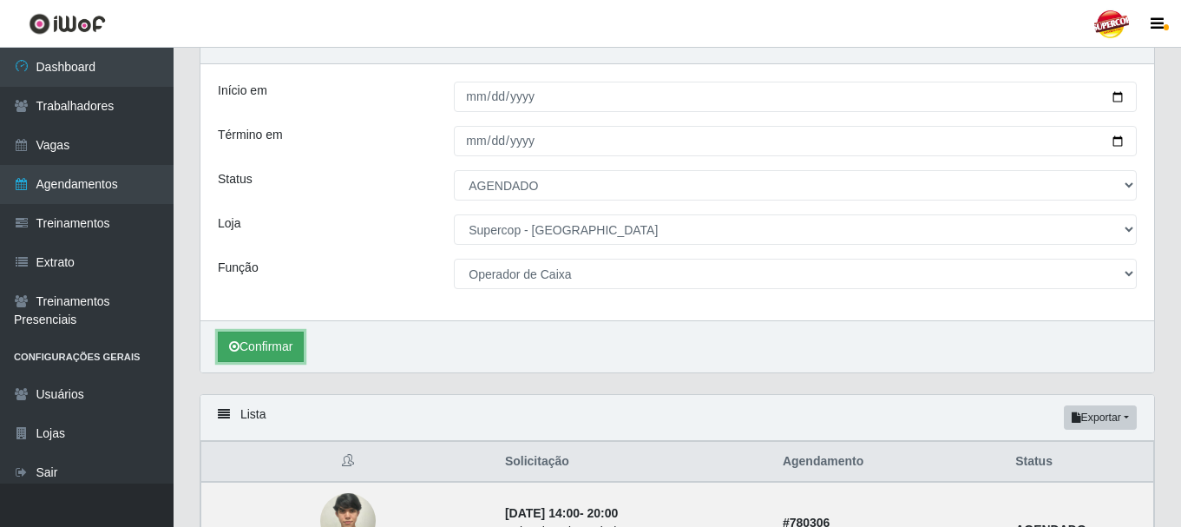
click at [248, 357] on button "Confirmar" at bounding box center [261, 346] width 86 height 30
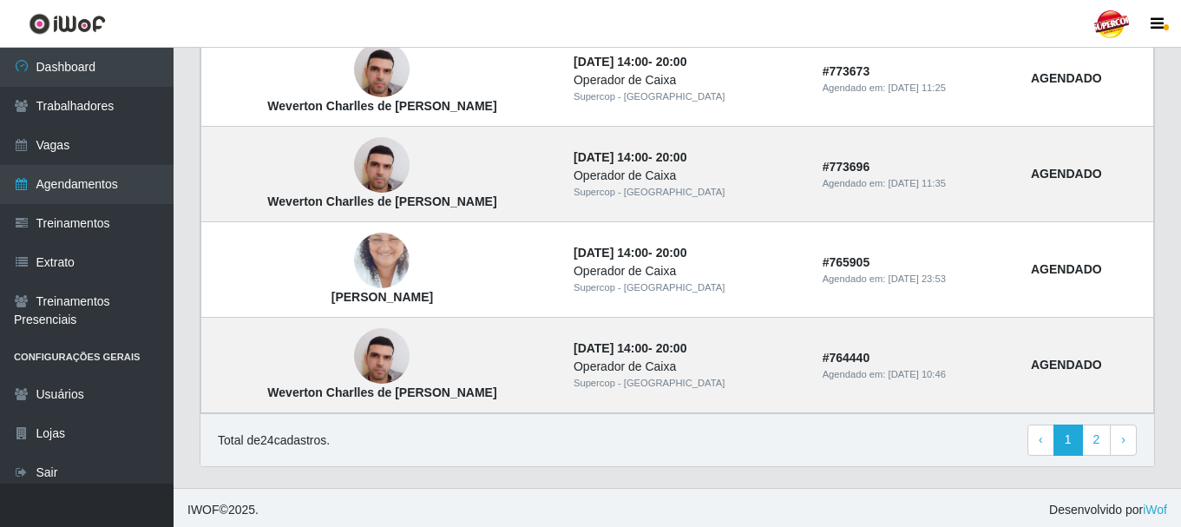
scroll to position [1593, 0]
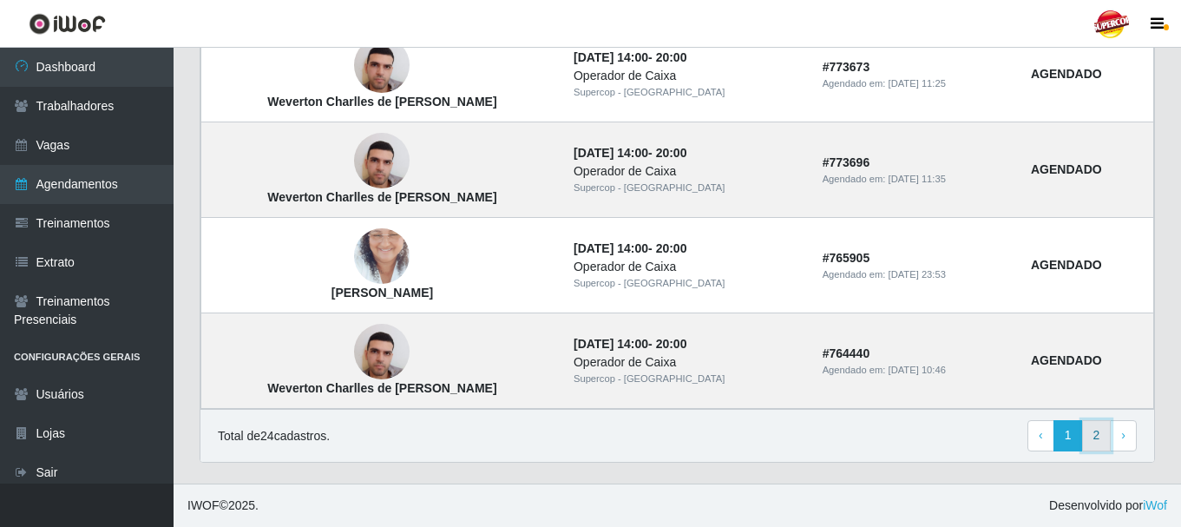
click at [1097, 428] on link "2" at bounding box center [1097, 435] width 30 height 31
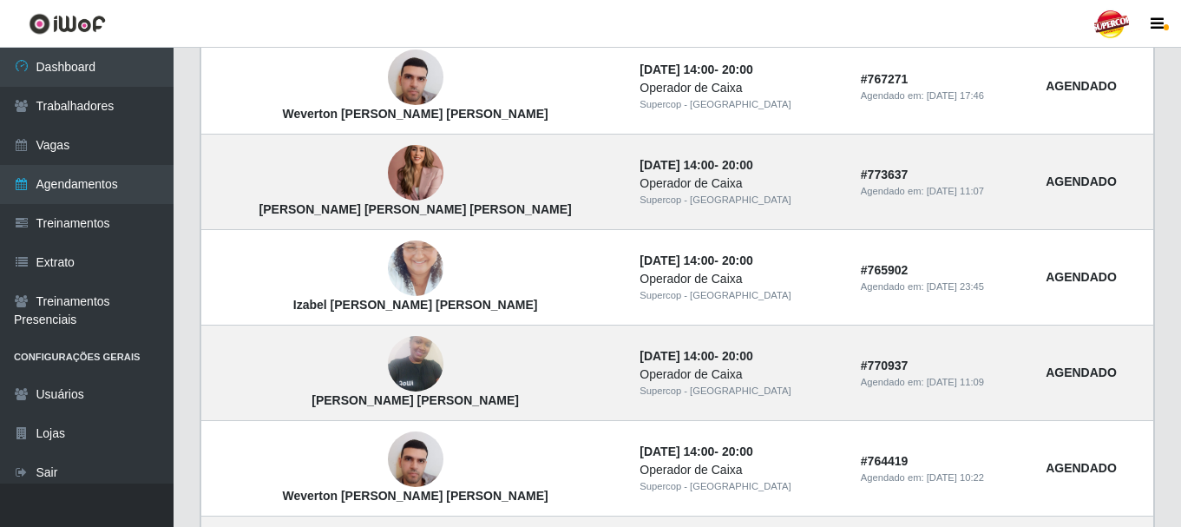
scroll to position [434, 0]
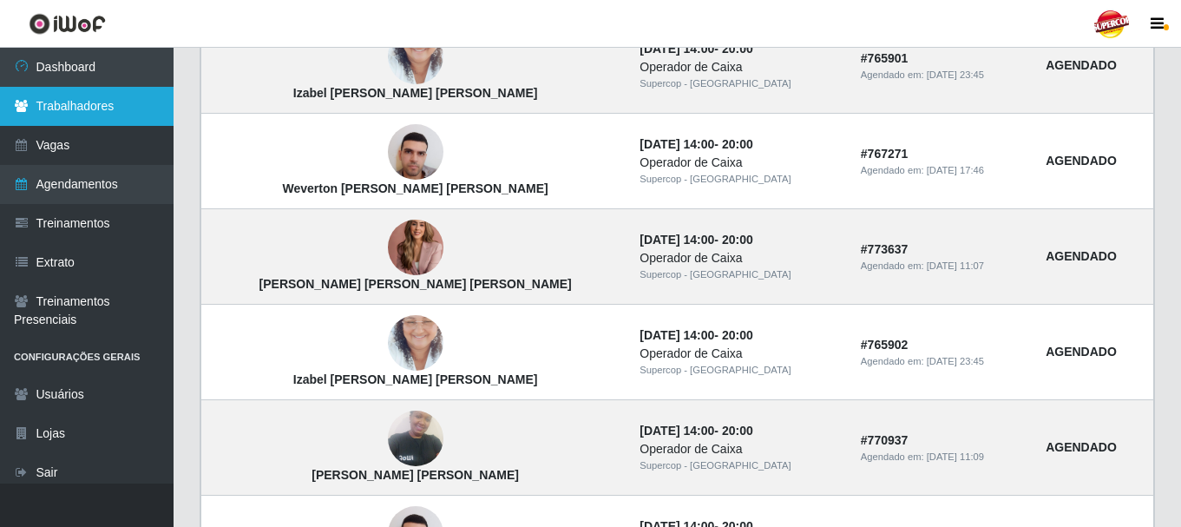
click at [84, 97] on link "Trabalhadores" at bounding box center [87, 106] width 174 height 39
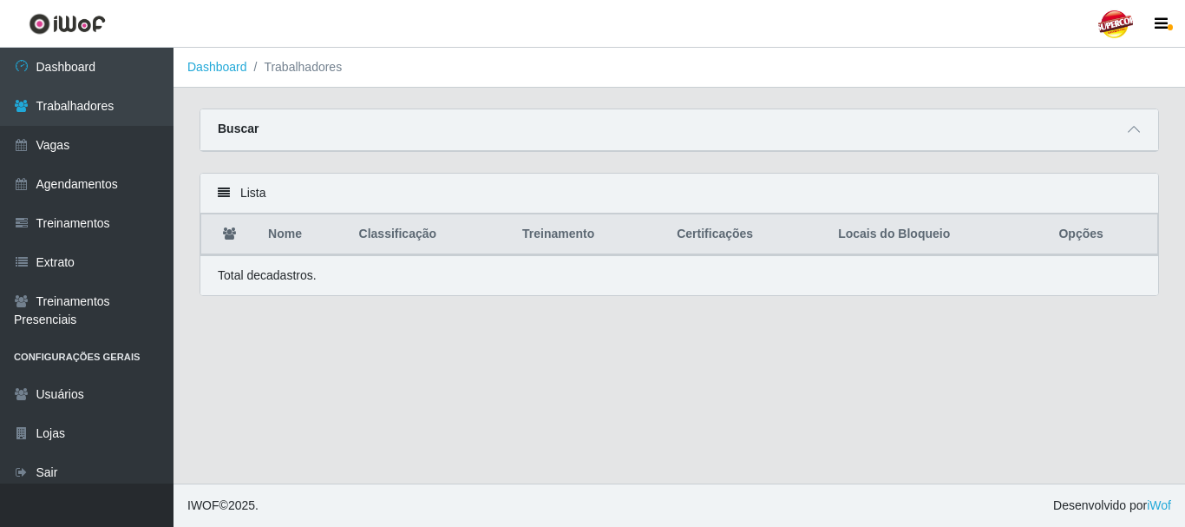
click at [224, 134] on strong "Buscar" at bounding box center [238, 128] width 41 height 14
click at [229, 128] on strong "Buscar" at bounding box center [238, 128] width 41 height 14
click at [377, 115] on div "Buscar" at bounding box center [679, 130] width 958 height 42
click at [1136, 132] on icon at bounding box center [1134, 129] width 12 height 12
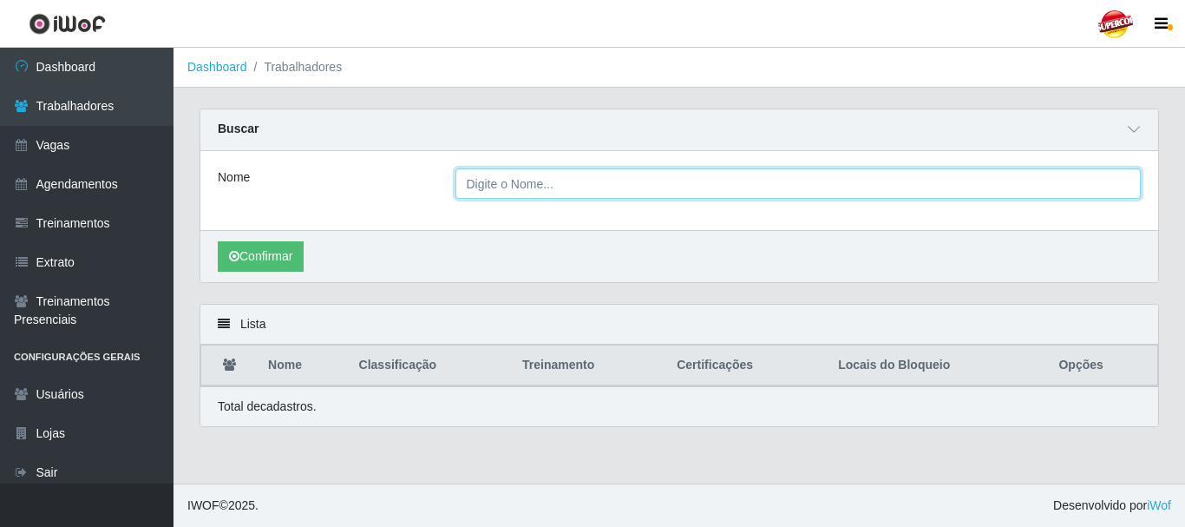
click at [484, 191] on input "Nome" at bounding box center [799, 183] width 686 height 30
click at [549, 194] on input "eriv" at bounding box center [799, 183] width 686 height 30
click at [218, 241] on button "Confirmar" at bounding box center [261, 256] width 86 height 30
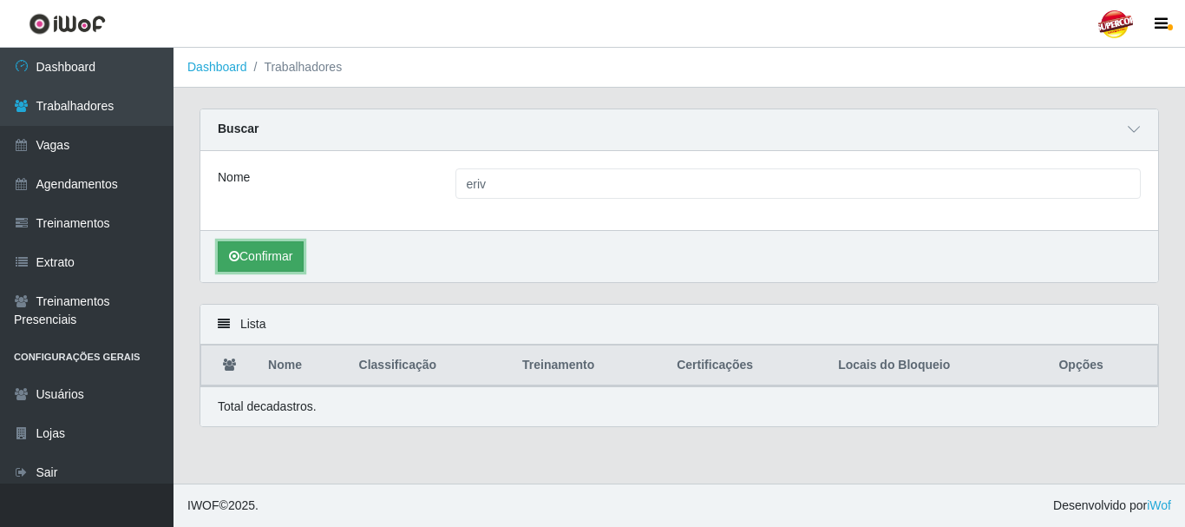
click at [284, 268] on button "Confirmar" at bounding box center [261, 256] width 86 height 30
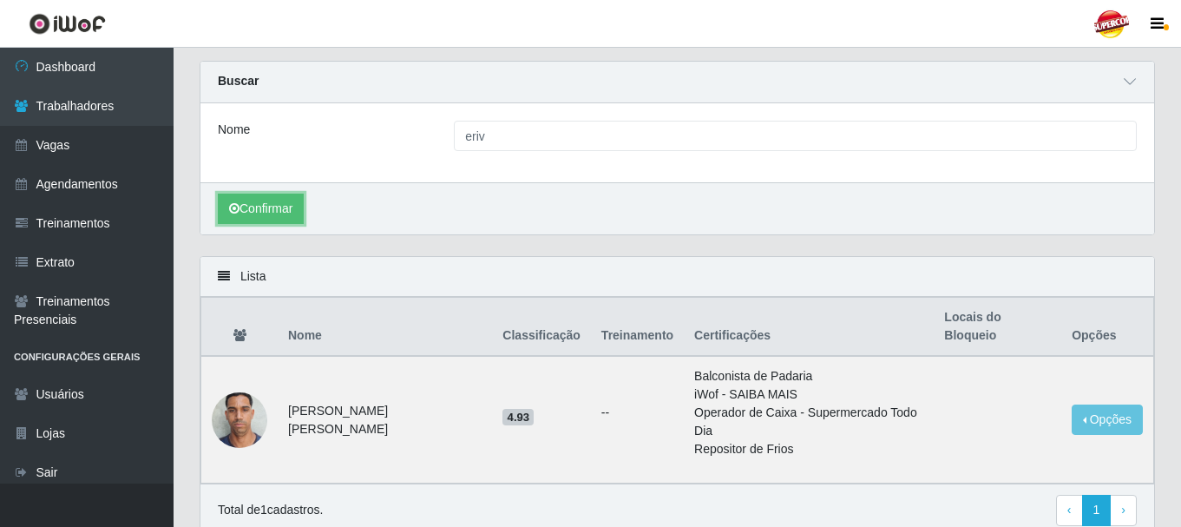
scroll to position [87, 0]
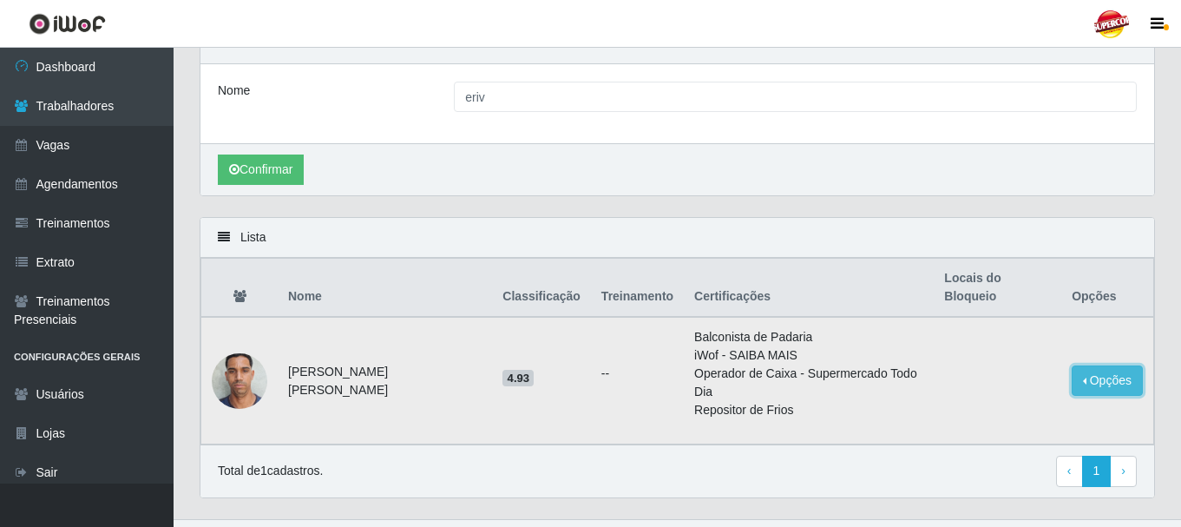
click at [1084, 365] on button "Opções" at bounding box center [1107, 380] width 71 height 30
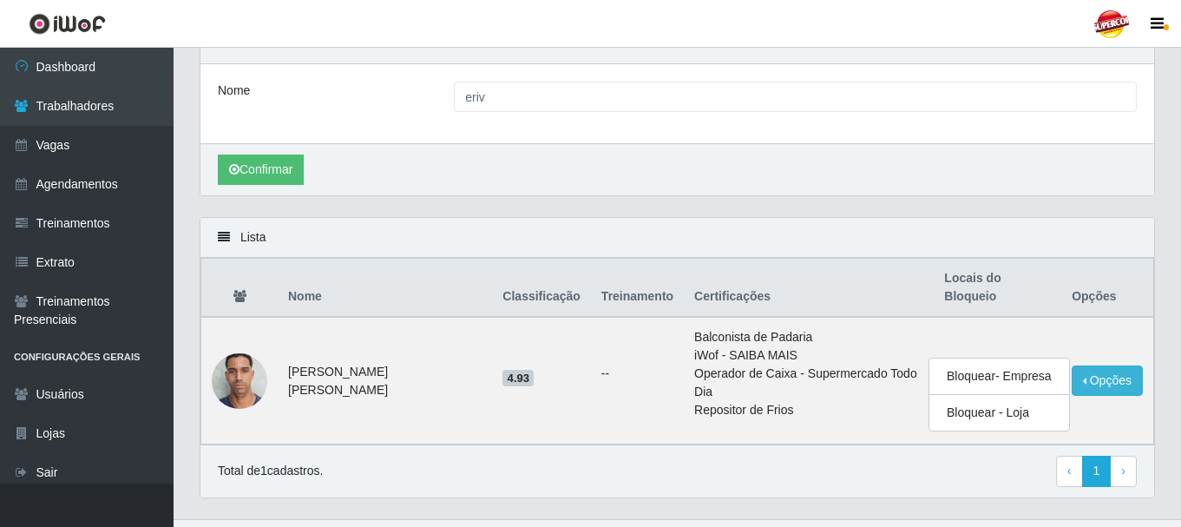
click at [682, 456] on div "Total de 1 cadastros. ‹ Previous 1 › Next" at bounding box center [677, 471] width 919 height 31
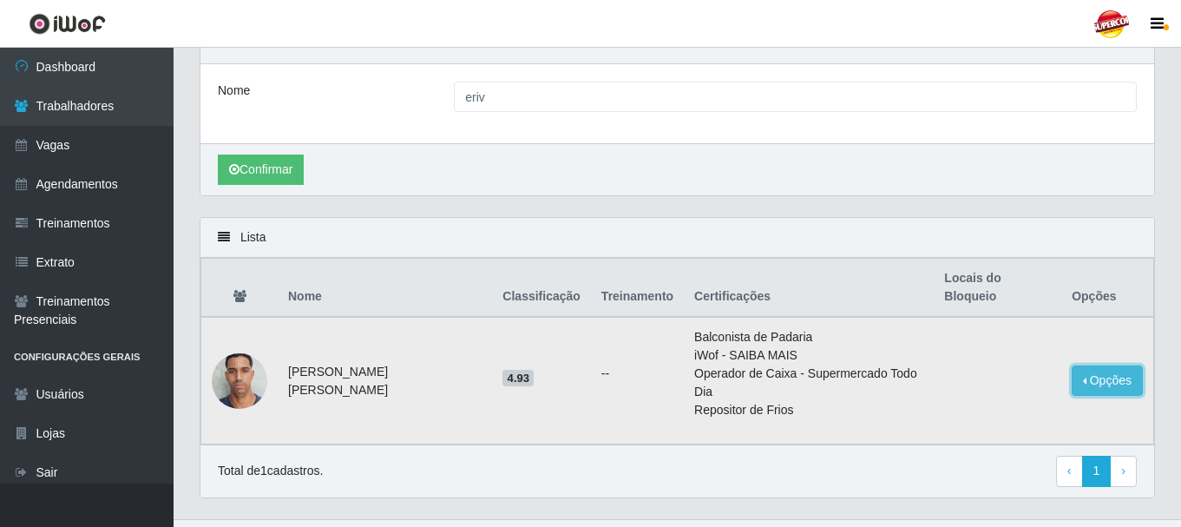
click at [1124, 365] on button "Opções" at bounding box center [1107, 380] width 71 height 30
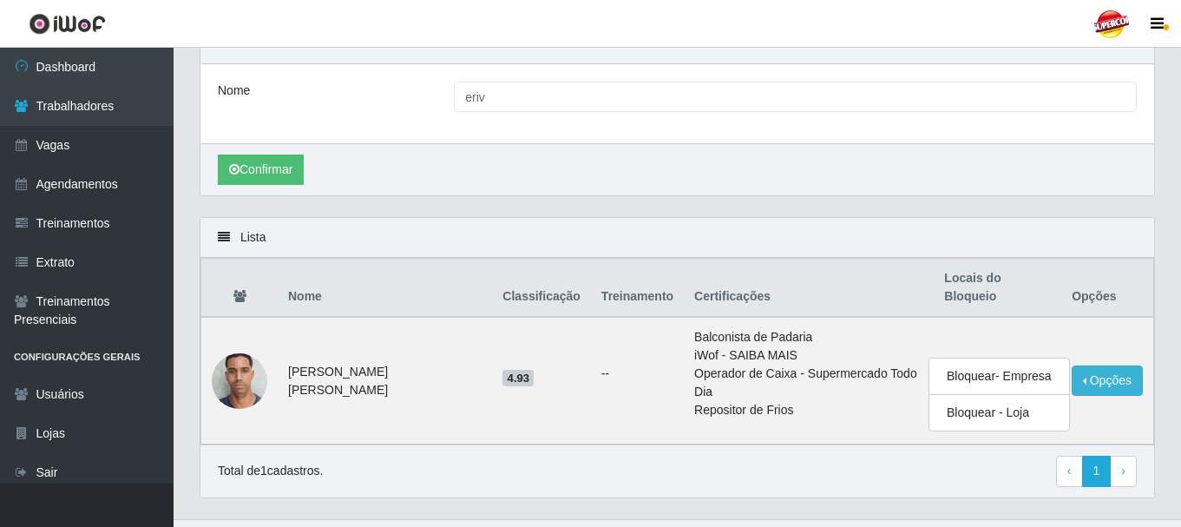
click at [858, 456] on div "Total de 1 cadastros. ‹ Previous 1 › Next" at bounding box center [677, 471] width 919 height 31
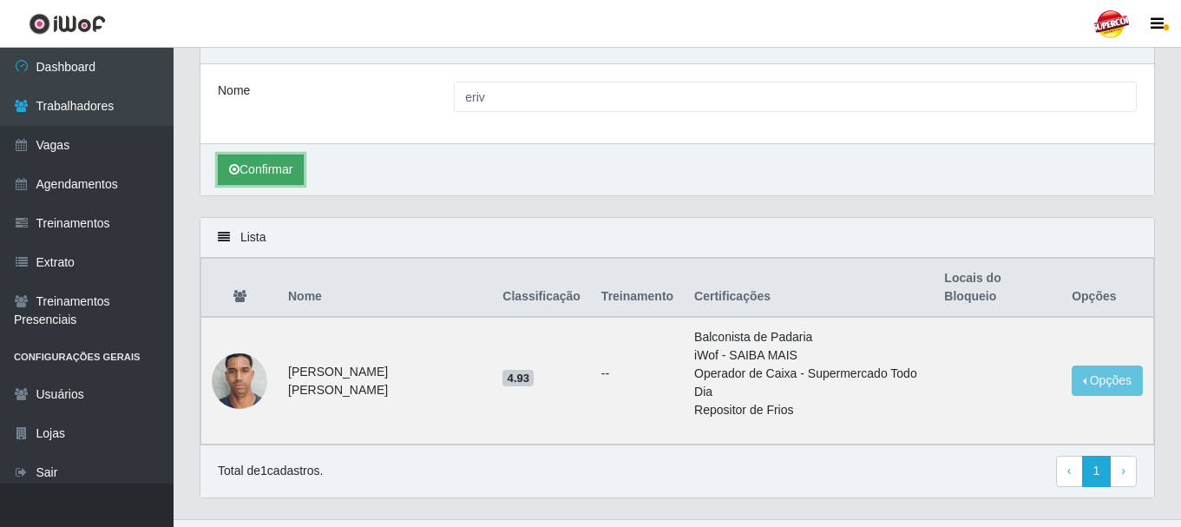
click at [239, 160] on button "Confirmar" at bounding box center [261, 169] width 86 height 30
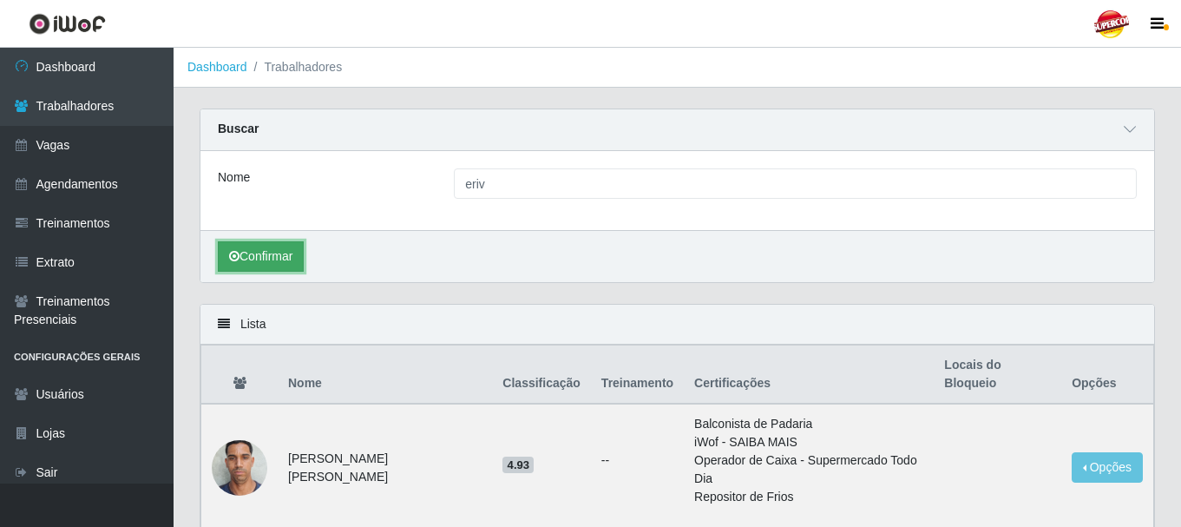
click at [272, 265] on button "Confirmar" at bounding box center [261, 256] width 86 height 30
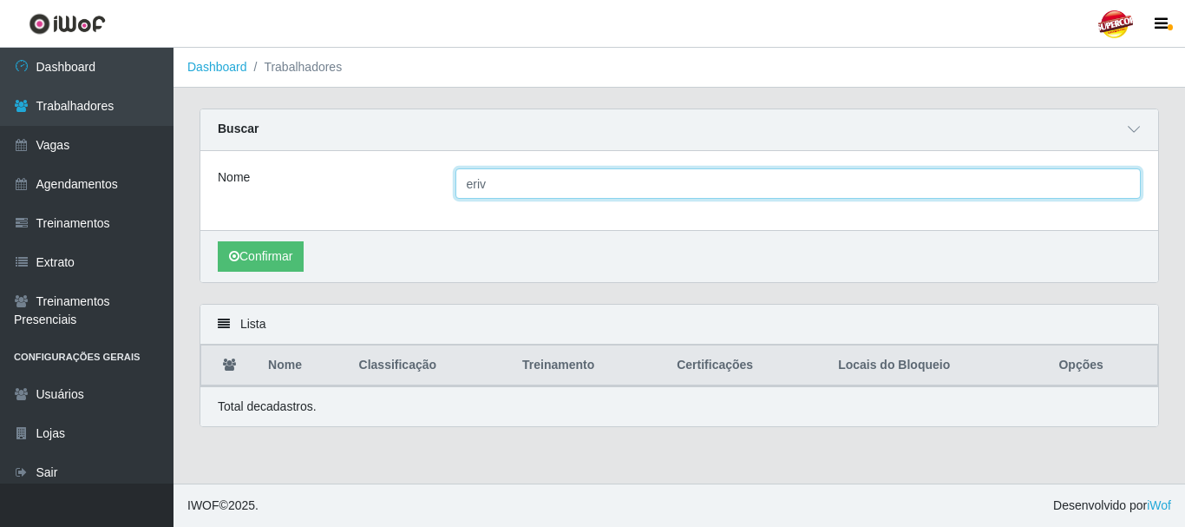
click at [498, 191] on input "eriv" at bounding box center [799, 183] width 686 height 30
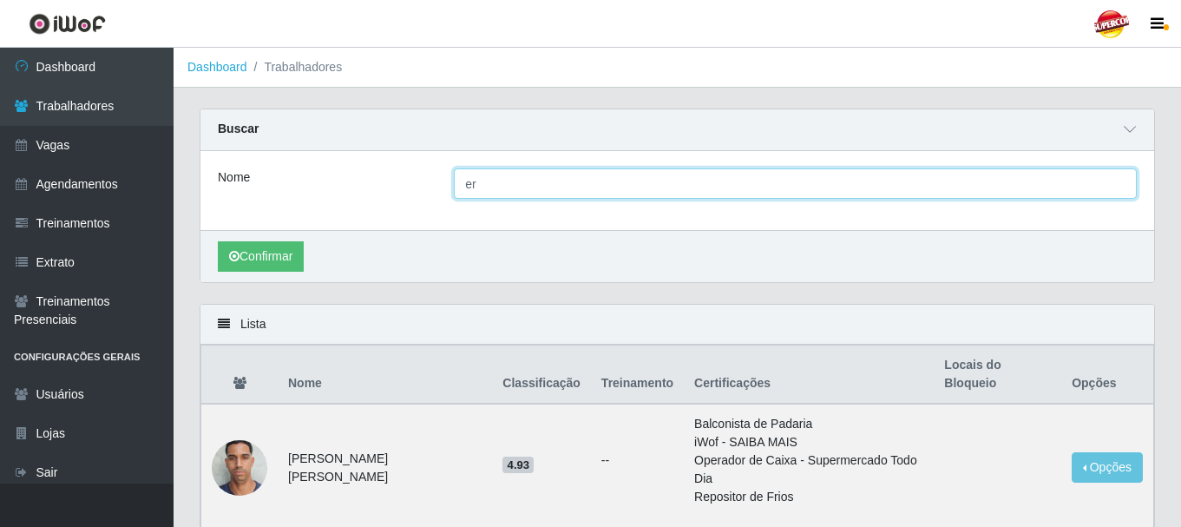
type input "e"
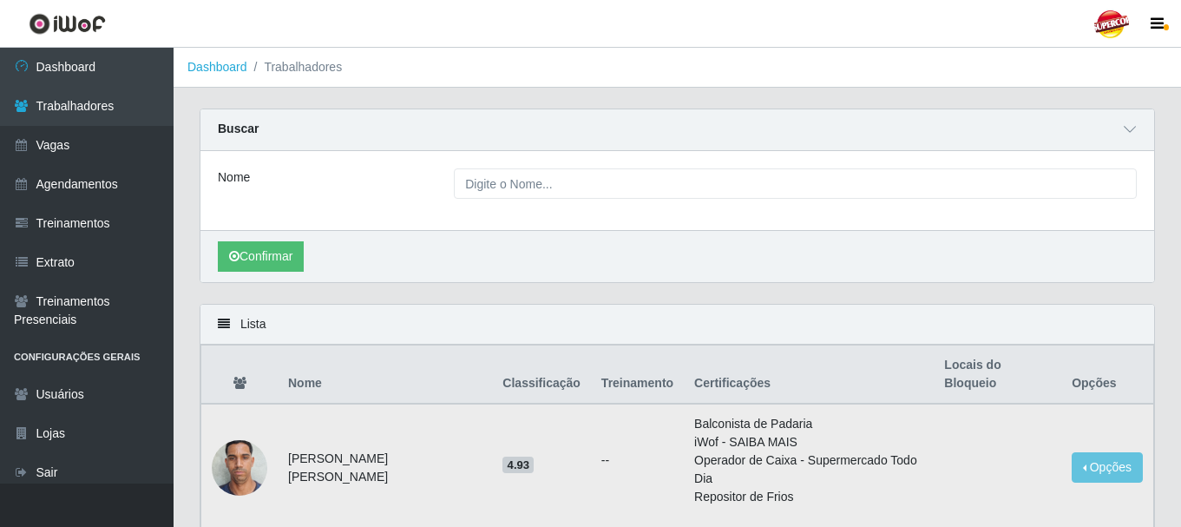
click at [252, 441] on img at bounding box center [240, 467] width 56 height 74
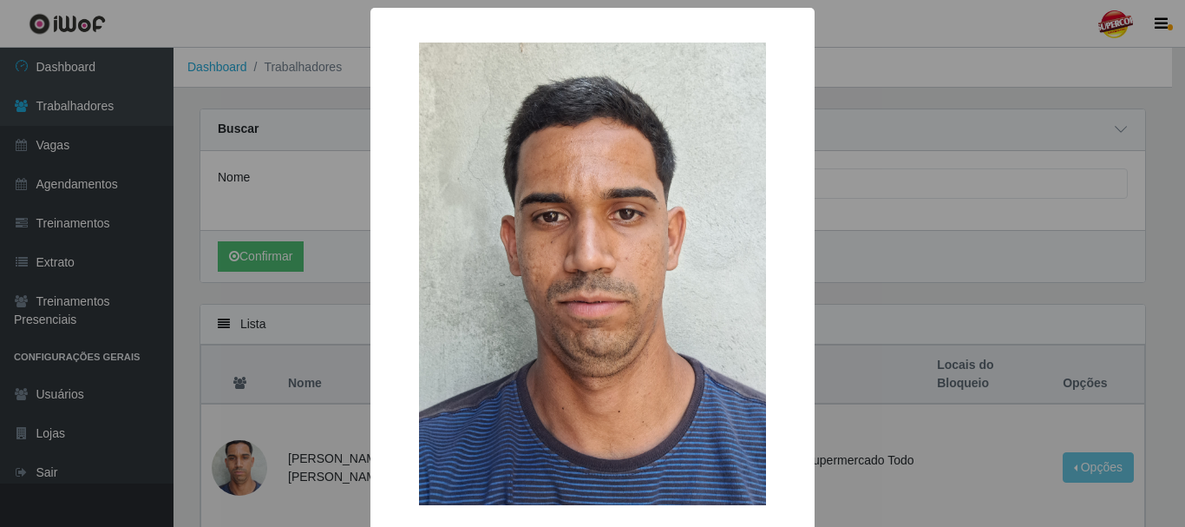
click at [341, 188] on div "× OK Cancel" at bounding box center [592, 263] width 1185 height 527
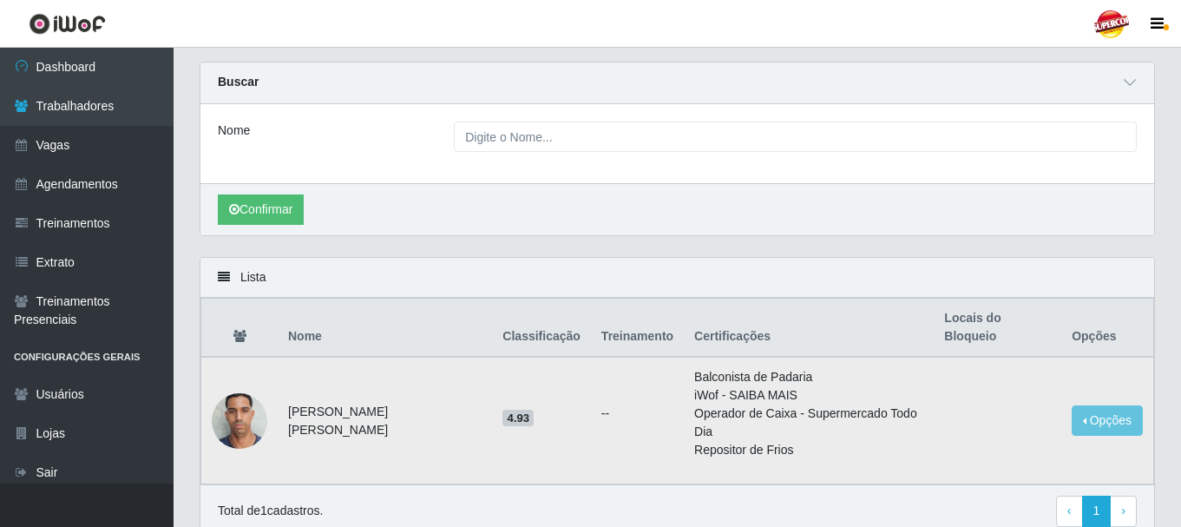
scroll to position [87, 0]
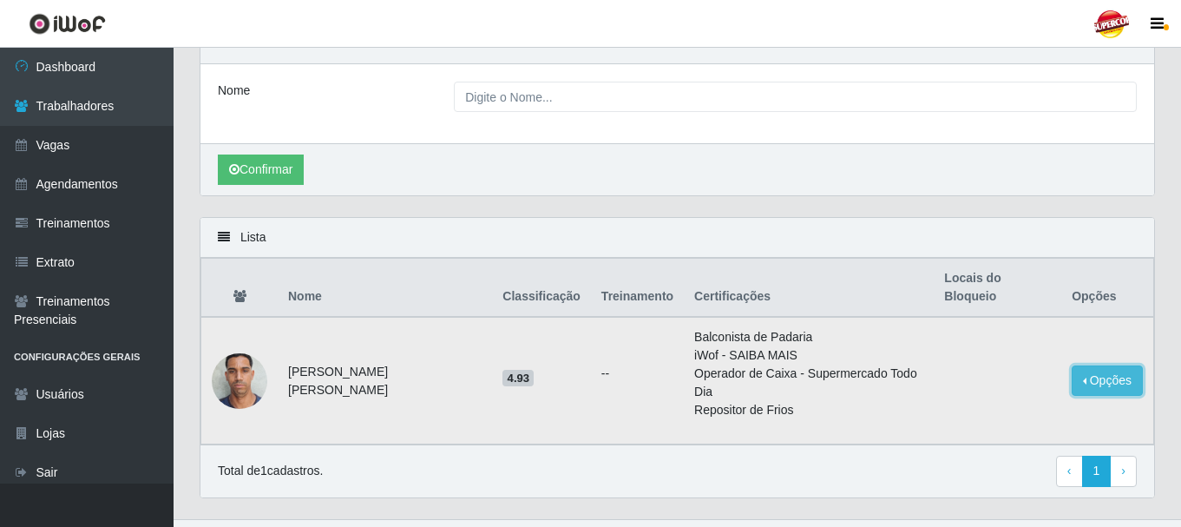
click at [1081, 365] on button "Opções" at bounding box center [1107, 380] width 71 height 30
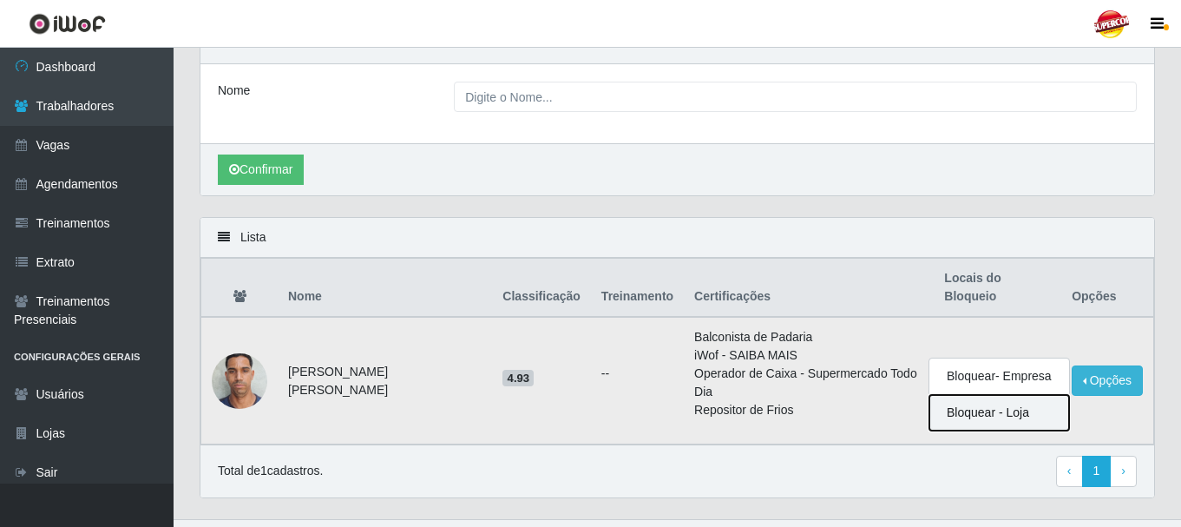
click at [973, 395] on button "Bloquear - Loja" at bounding box center [999, 413] width 140 height 36
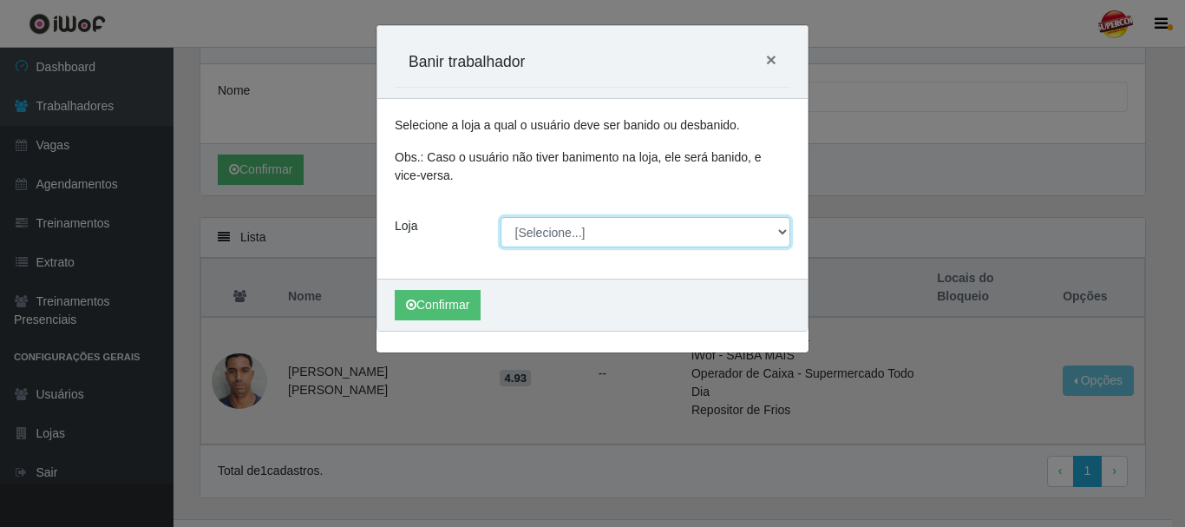
click at [787, 228] on select "[Selecione...] Supercop - [GEOGRAPHIC_DATA]" at bounding box center [646, 232] width 291 height 30
select select "522"
click at [501, 217] on select "[Selecione...] Supercop - [GEOGRAPHIC_DATA]" at bounding box center [646, 232] width 291 height 30
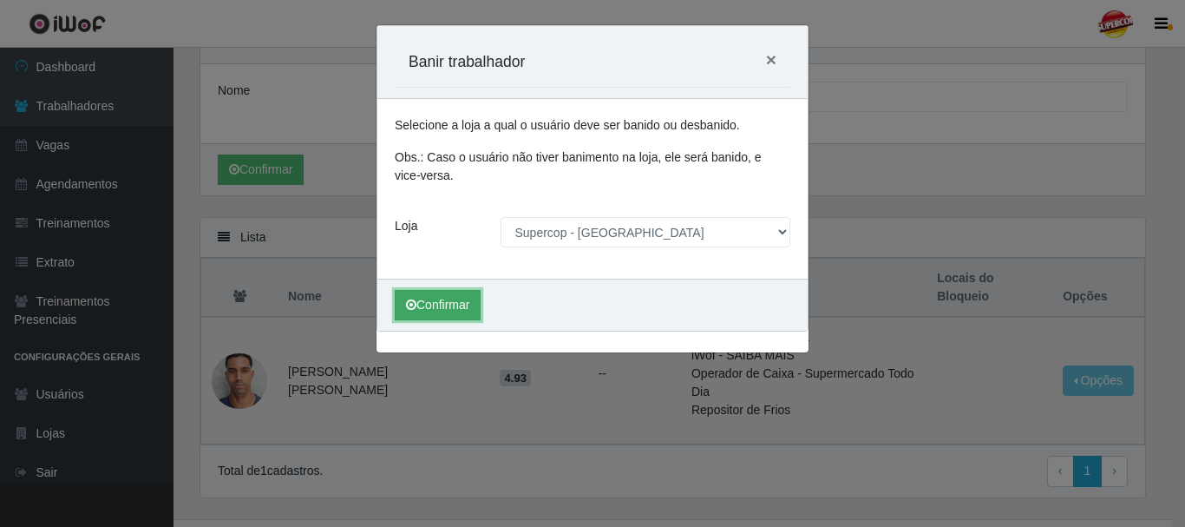
click at [453, 311] on button "Confirmar" at bounding box center [438, 305] width 86 height 30
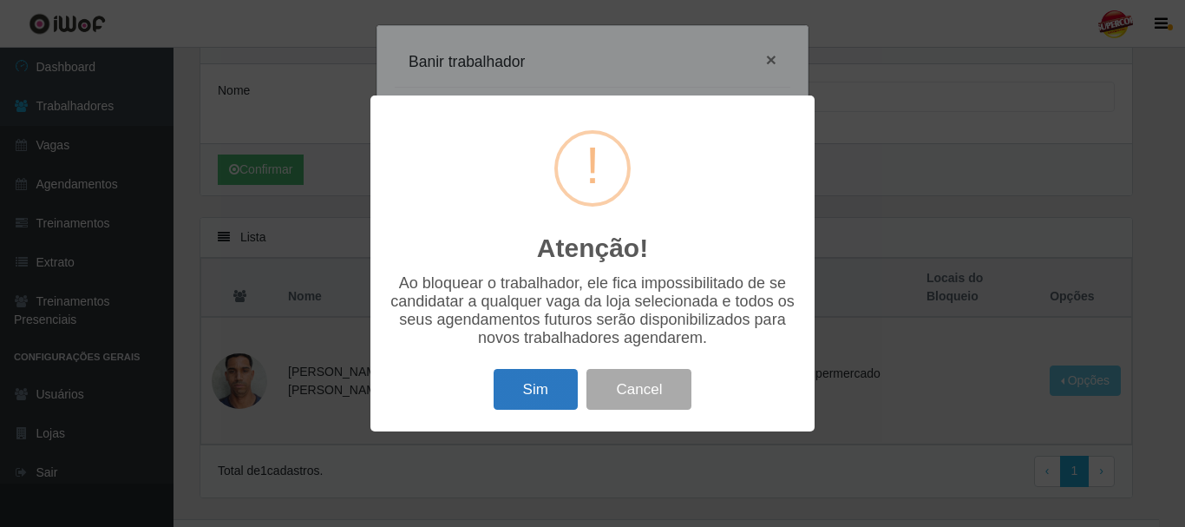
click at [541, 390] on button "Sim" at bounding box center [536, 389] width 84 height 41
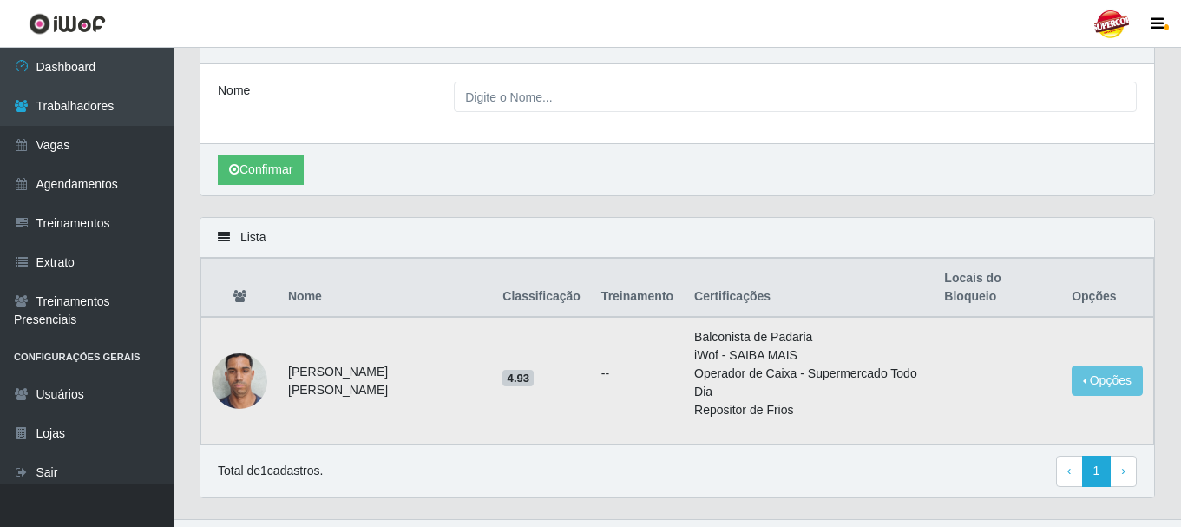
scroll to position [0, 0]
